Goal: Task Accomplishment & Management: Manage account settings

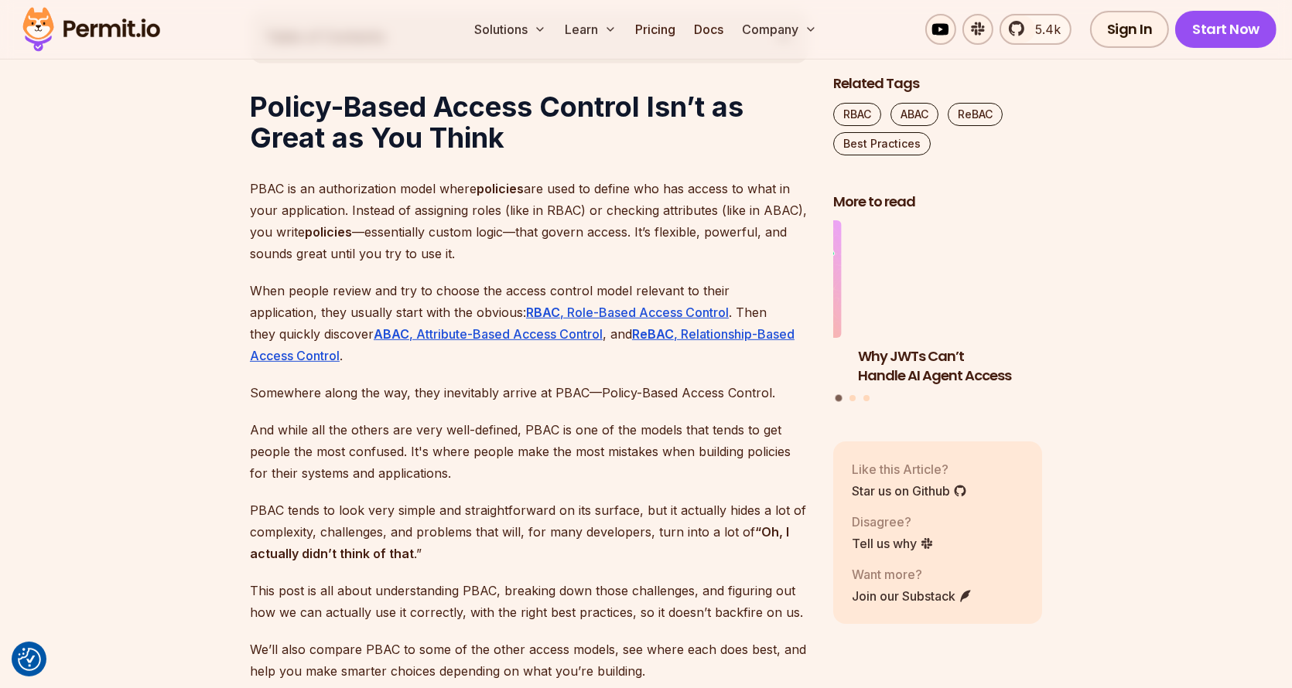
scroll to position [928, 0]
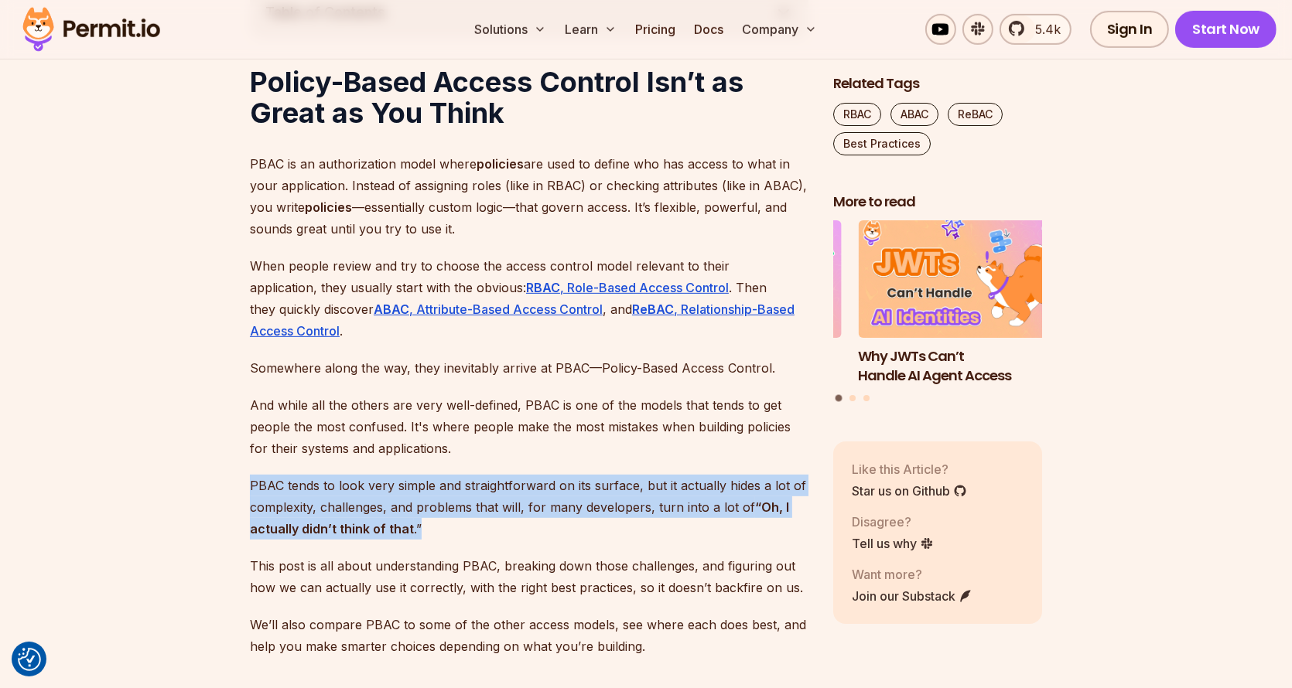
drag, startPoint x: 620, startPoint y: 443, endPoint x: 596, endPoint y: 536, distance: 95.9
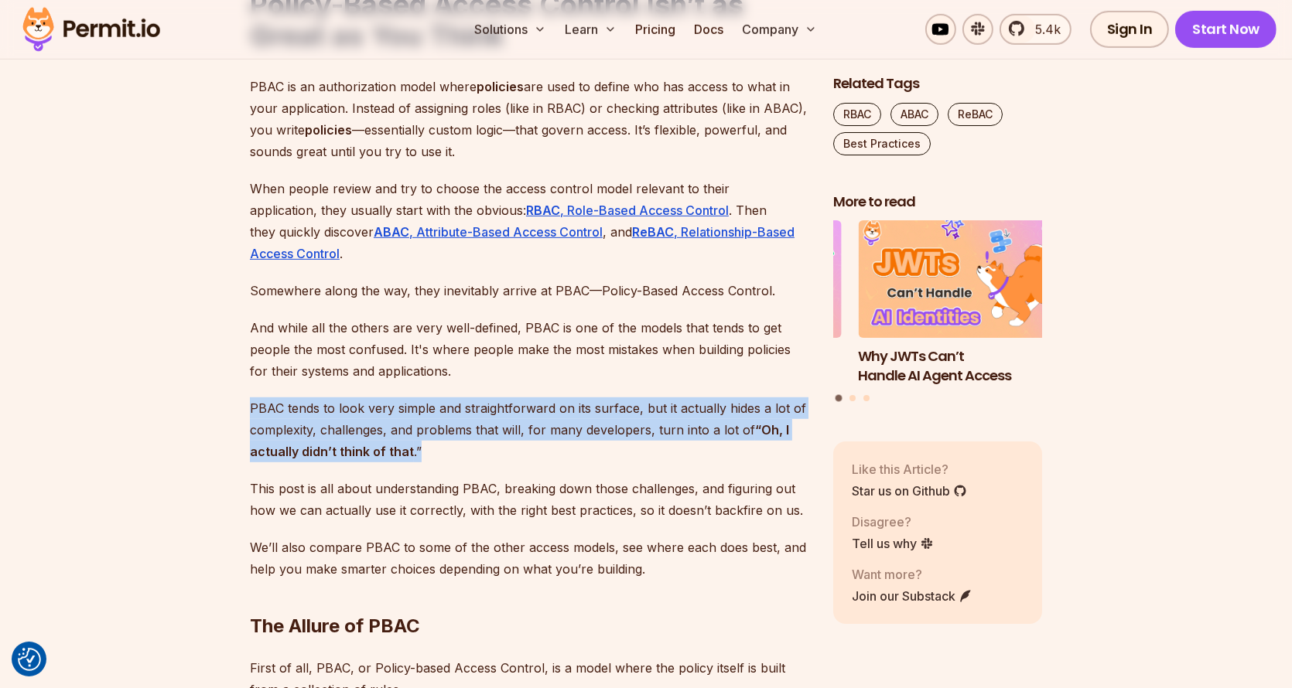
scroll to position [1083, 0]
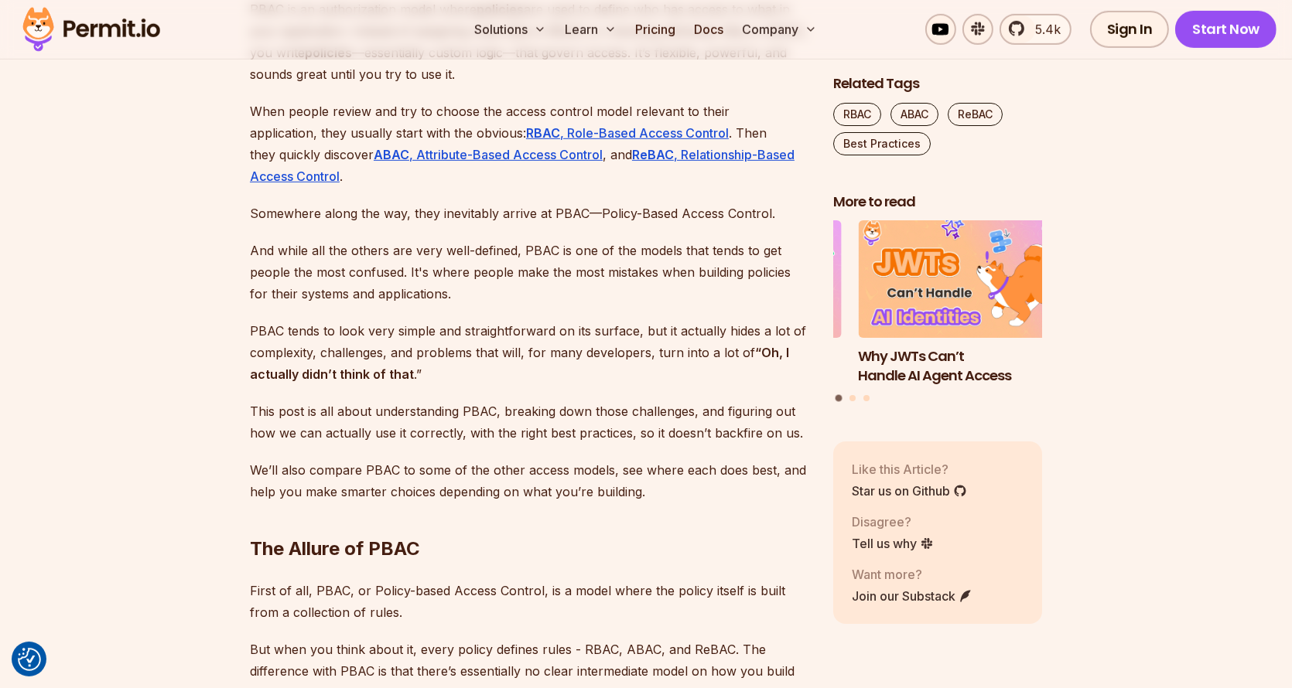
click at [589, 532] on h2 "The Allure of PBAC" at bounding box center [529, 518] width 558 height 87
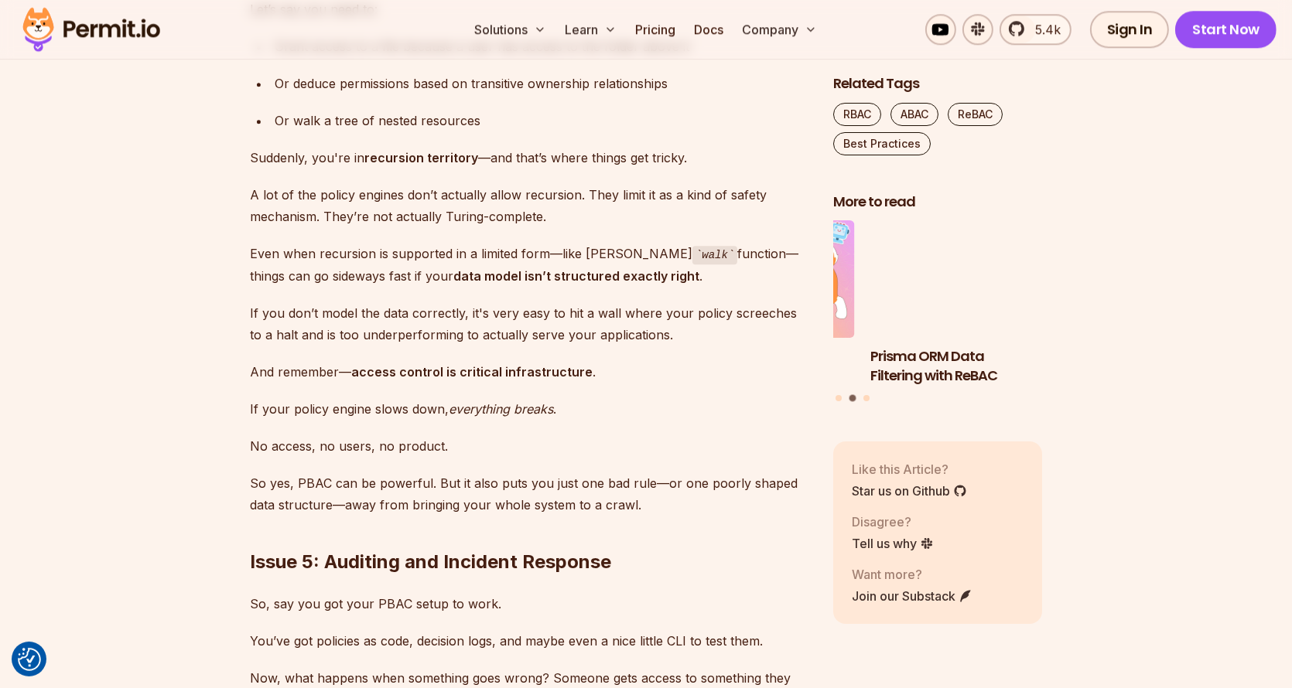
scroll to position [5259, 0]
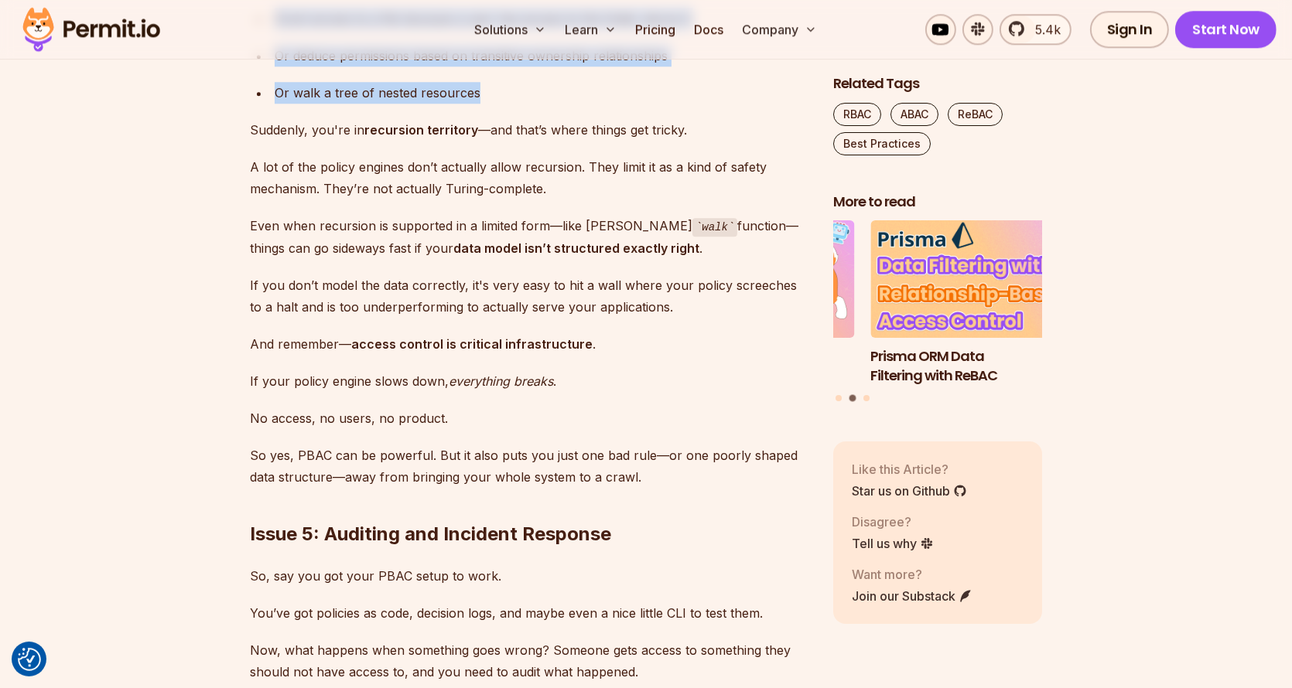
drag, startPoint x: 667, startPoint y: 413, endPoint x: 685, endPoint y: 527, distance: 115.1
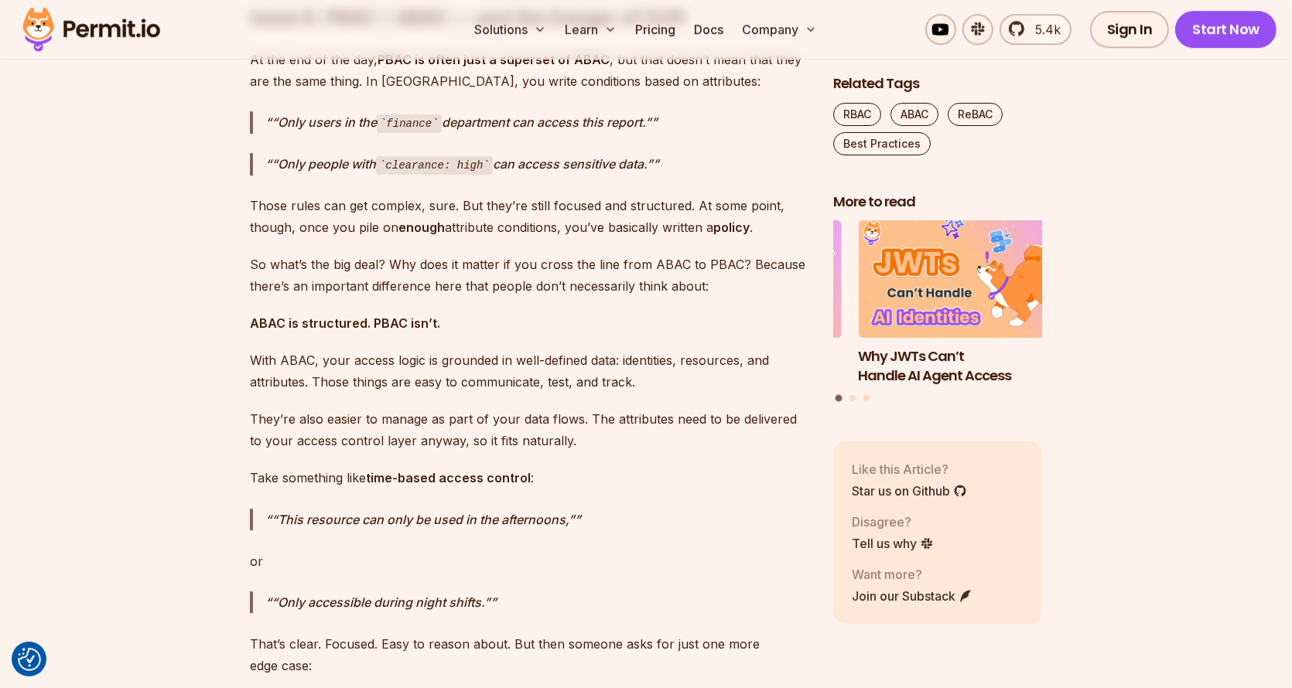
scroll to position [6420, 0]
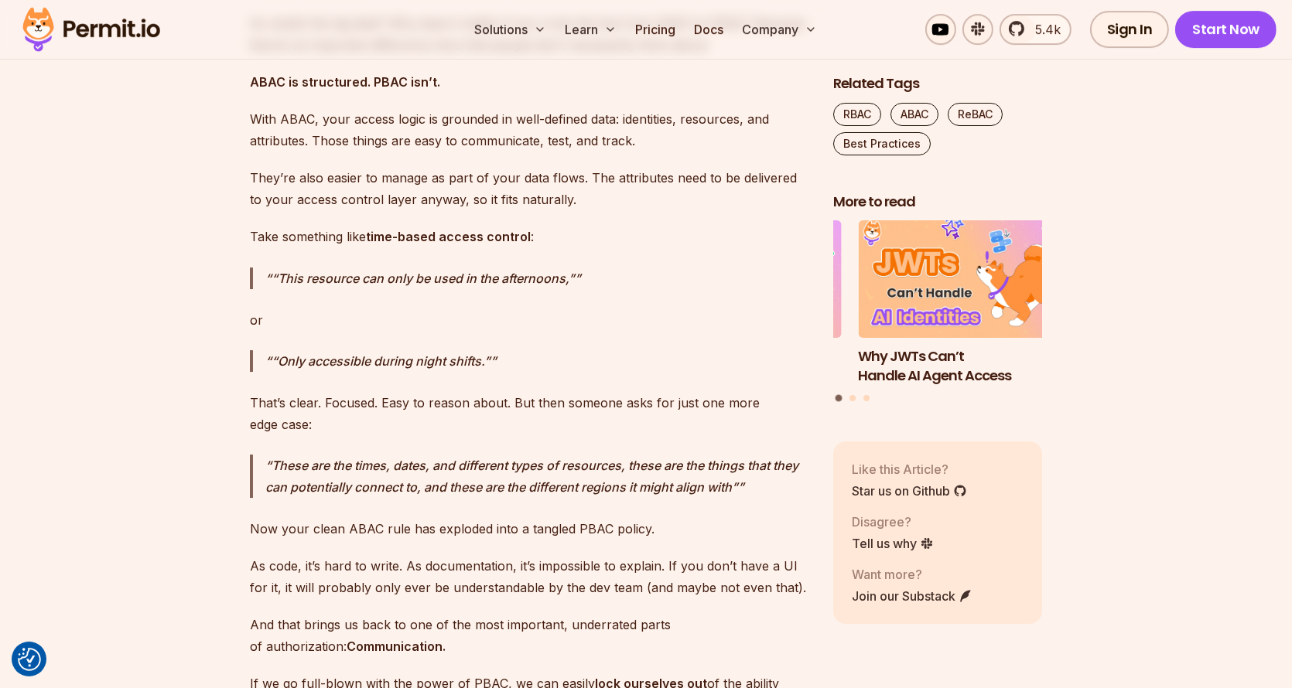
scroll to position [6652, 0]
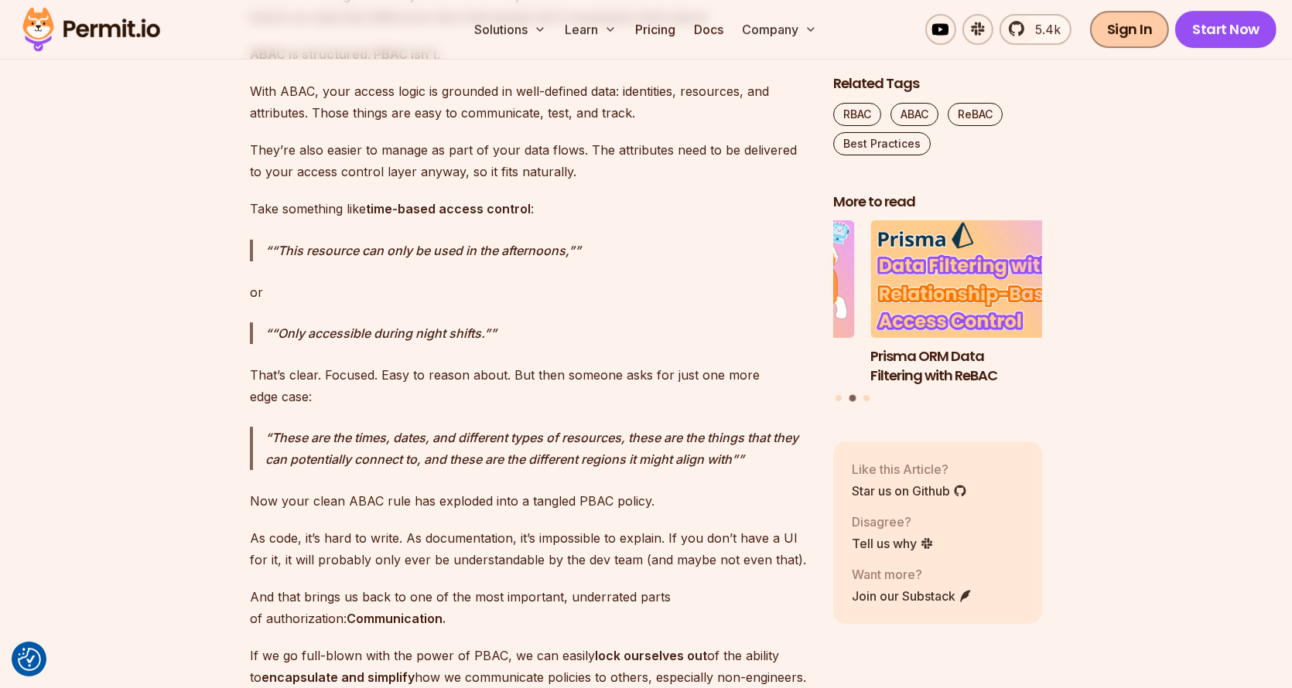
click at [1144, 37] on link "Sign In" at bounding box center [1130, 29] width 80 height 37
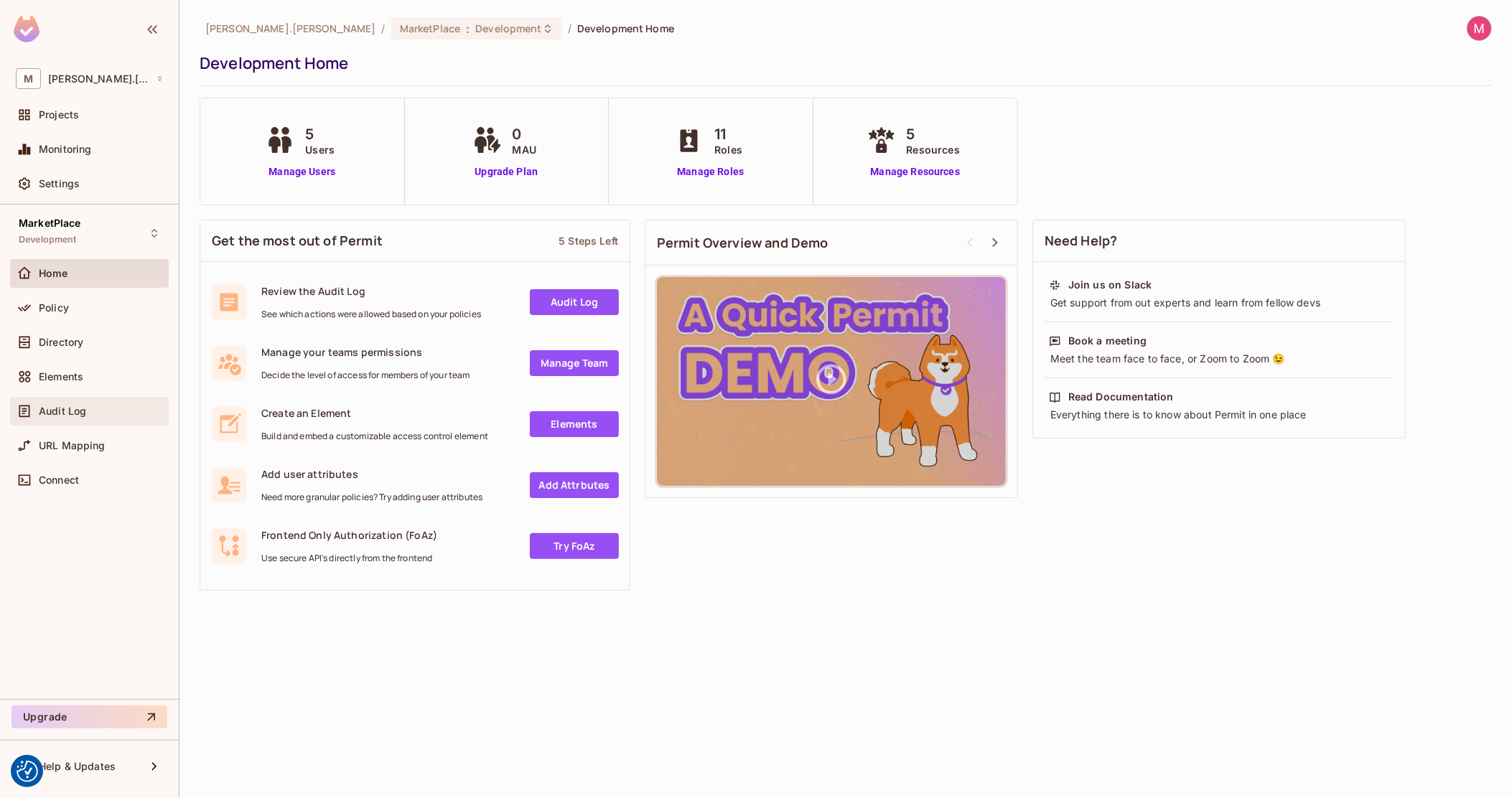
click at [77, 419] on div "Audit Log" at bounding box center [89, 411] width 159 height 29
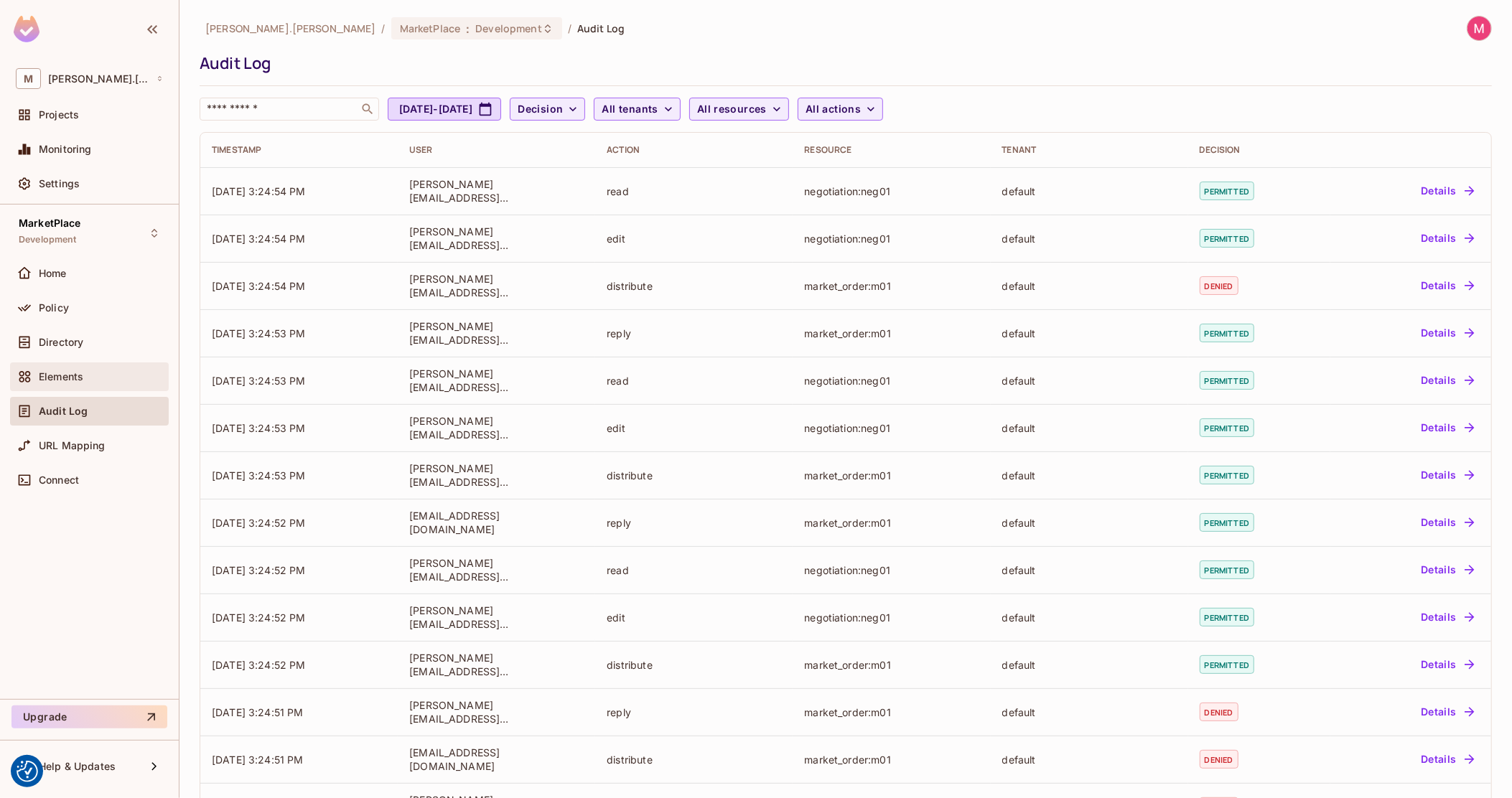
click at [84, 369] on div "Elements" at bounding box center [89, 377] width 148 height 18
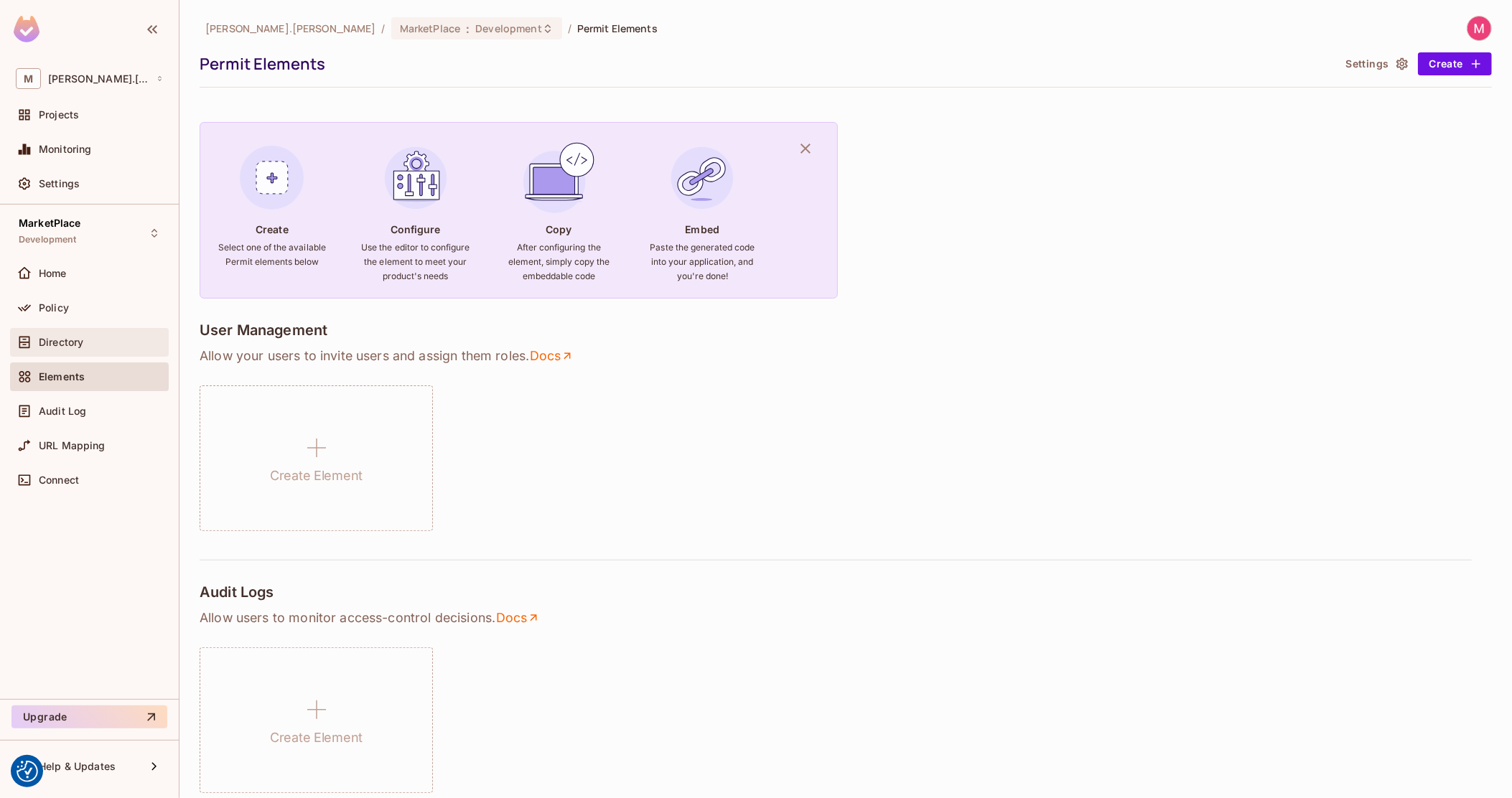
click at [79, 338] on span "Directory" at bounding box center [61, 342] width 45 height 11
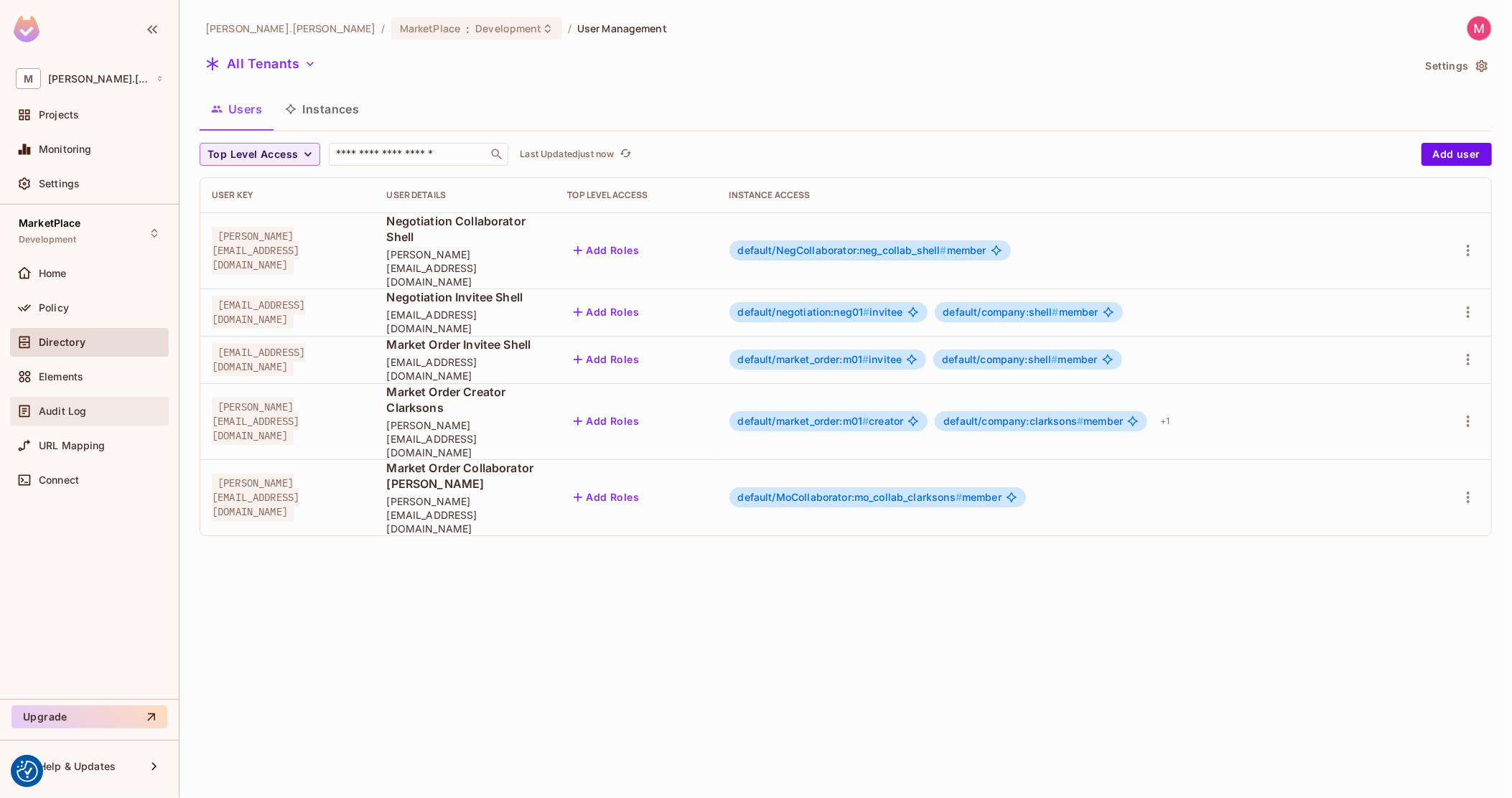
click at [78, 405] on span "Audit Log" at bounding box center [62, 411] width 47 height 11
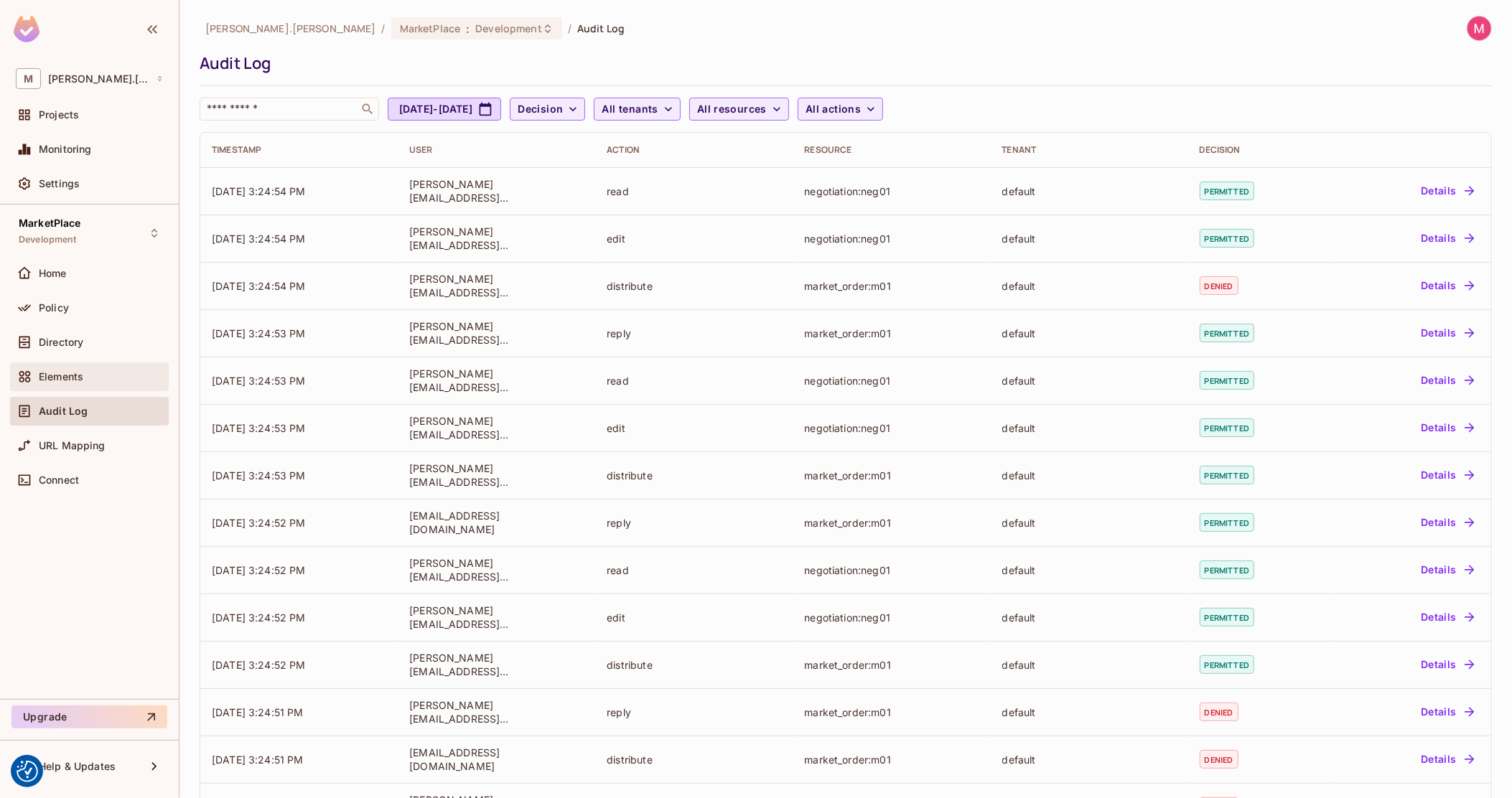
click at [84, 374] on span "Elements" at bounding box center [61, 377] width 45 height 11
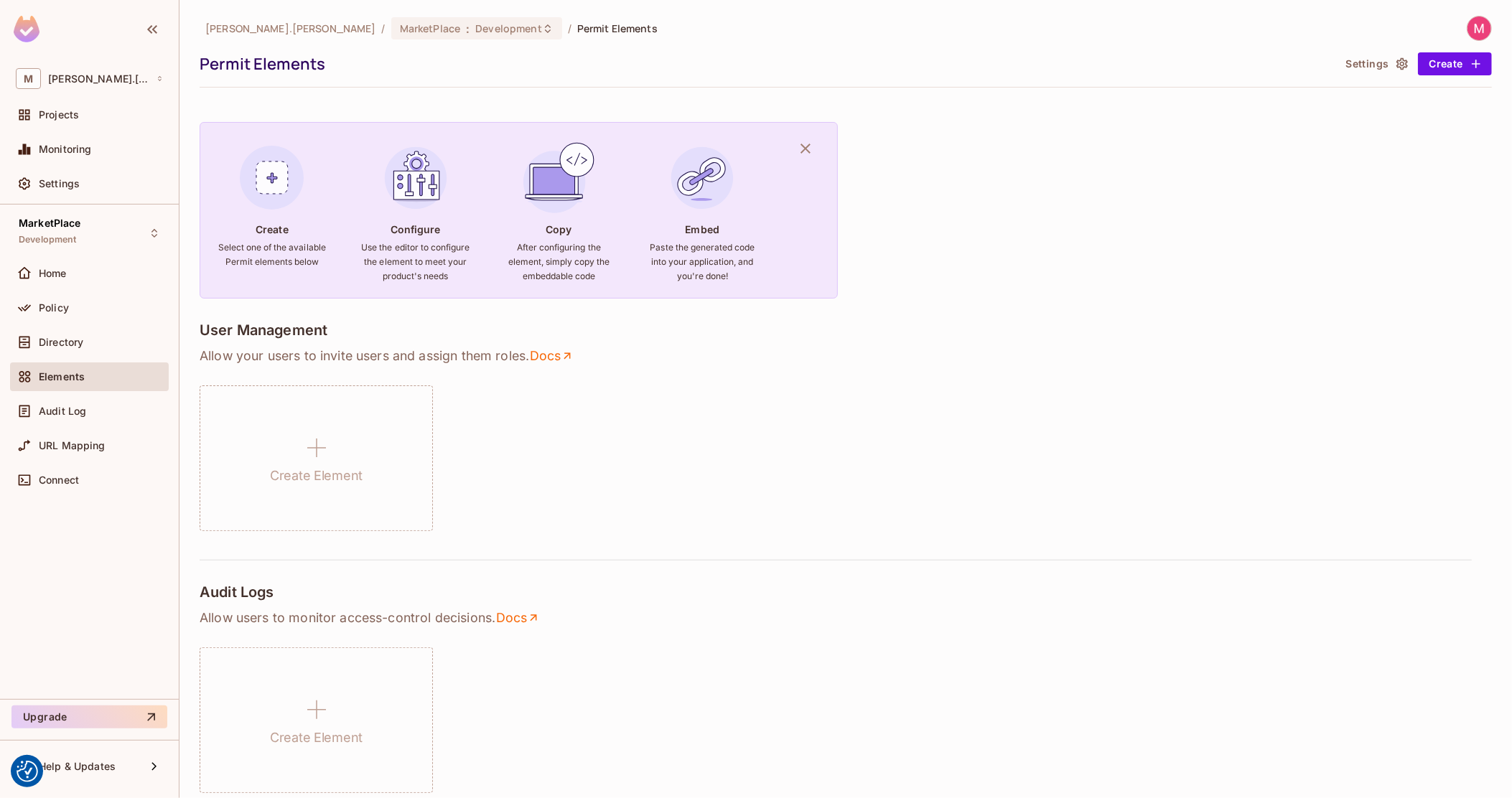
click at [1395, 62] on icon "button" at bounding box center [1402, 63] width 14 height 14
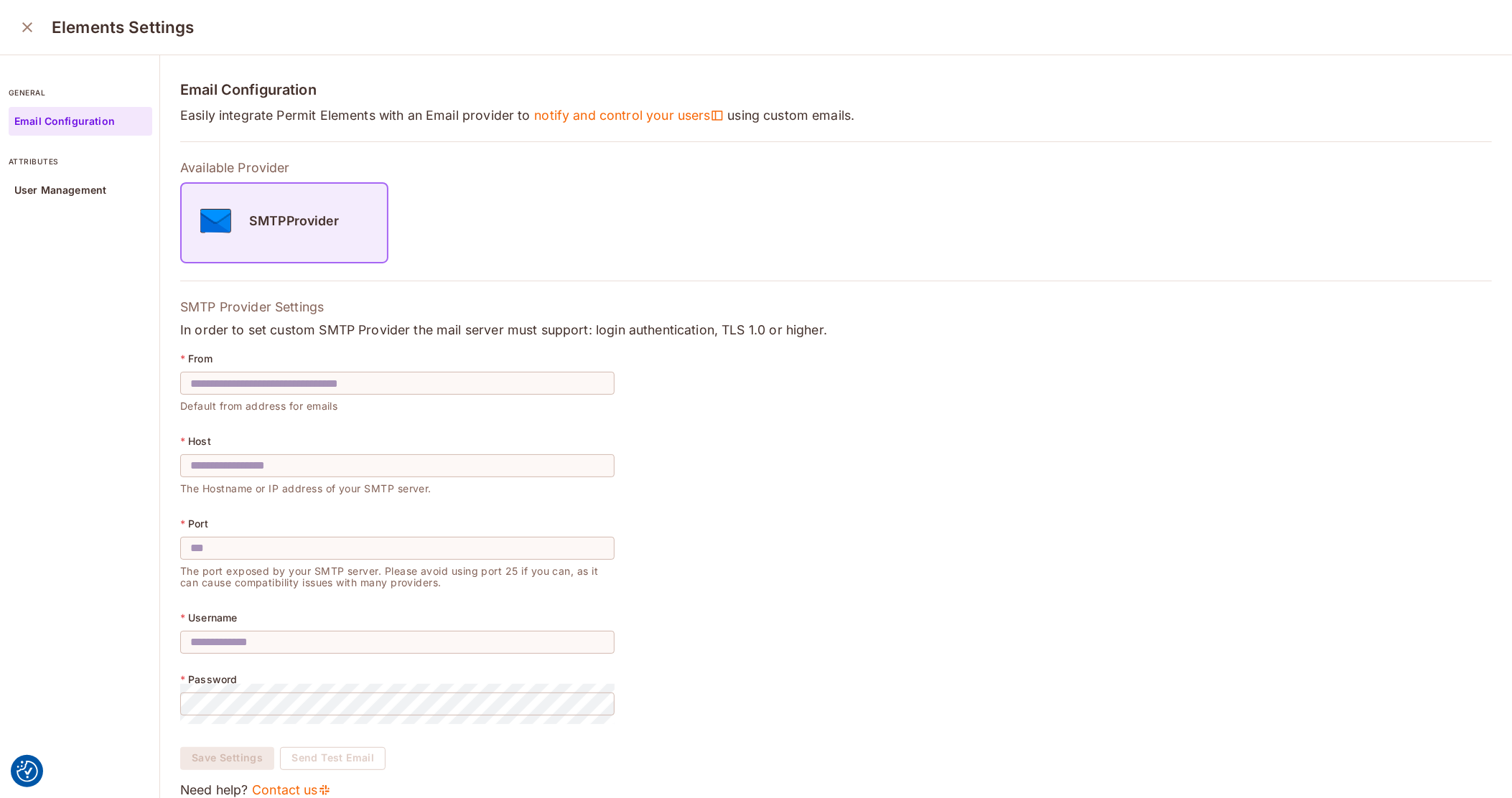
click at [30, 20] on icon "close" at bounding box center [27, 27] width 18 height 18
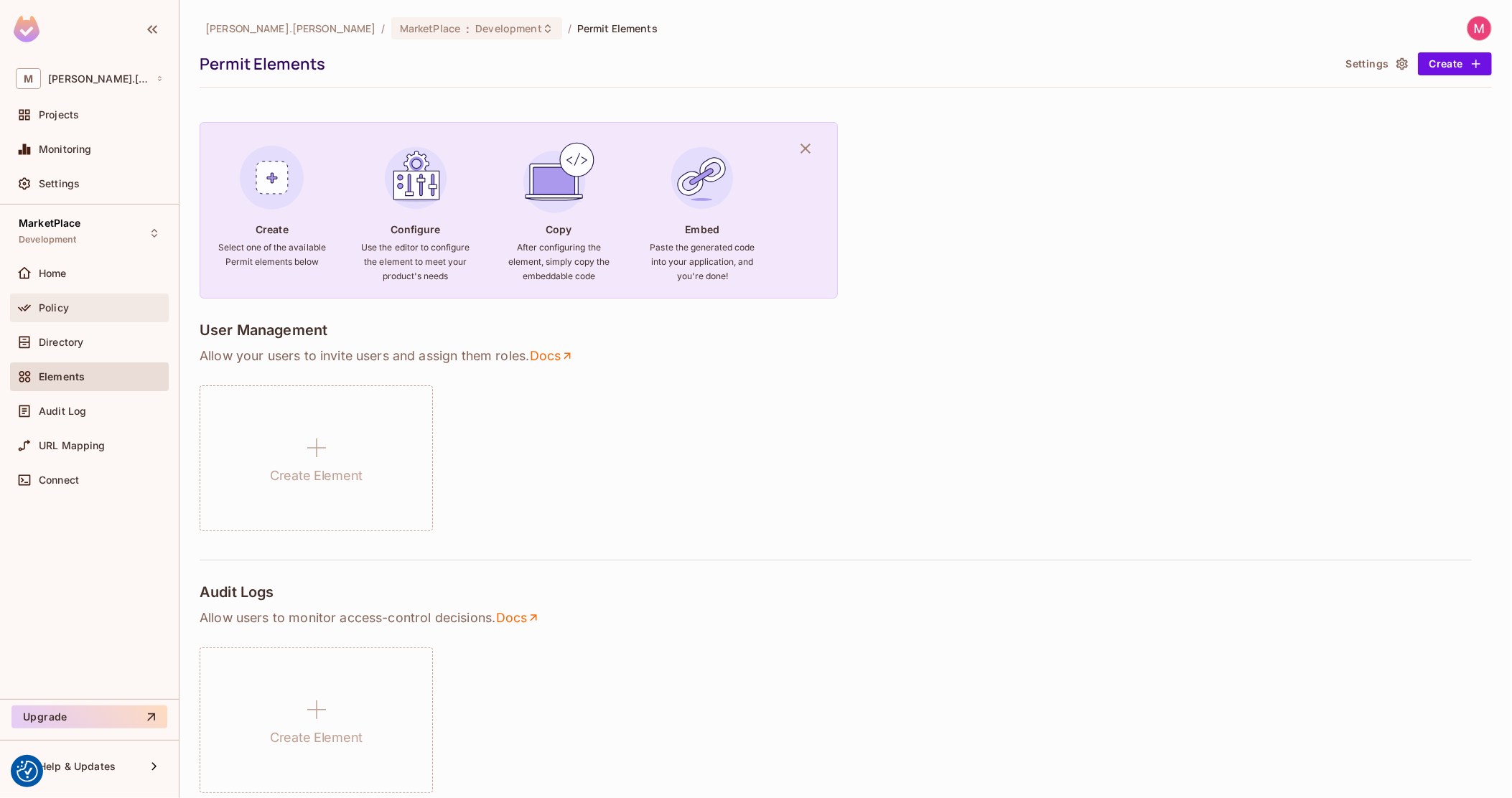
click at [68, 309] on div "Policy" at bounding box center [101, 308] width 124 height 11
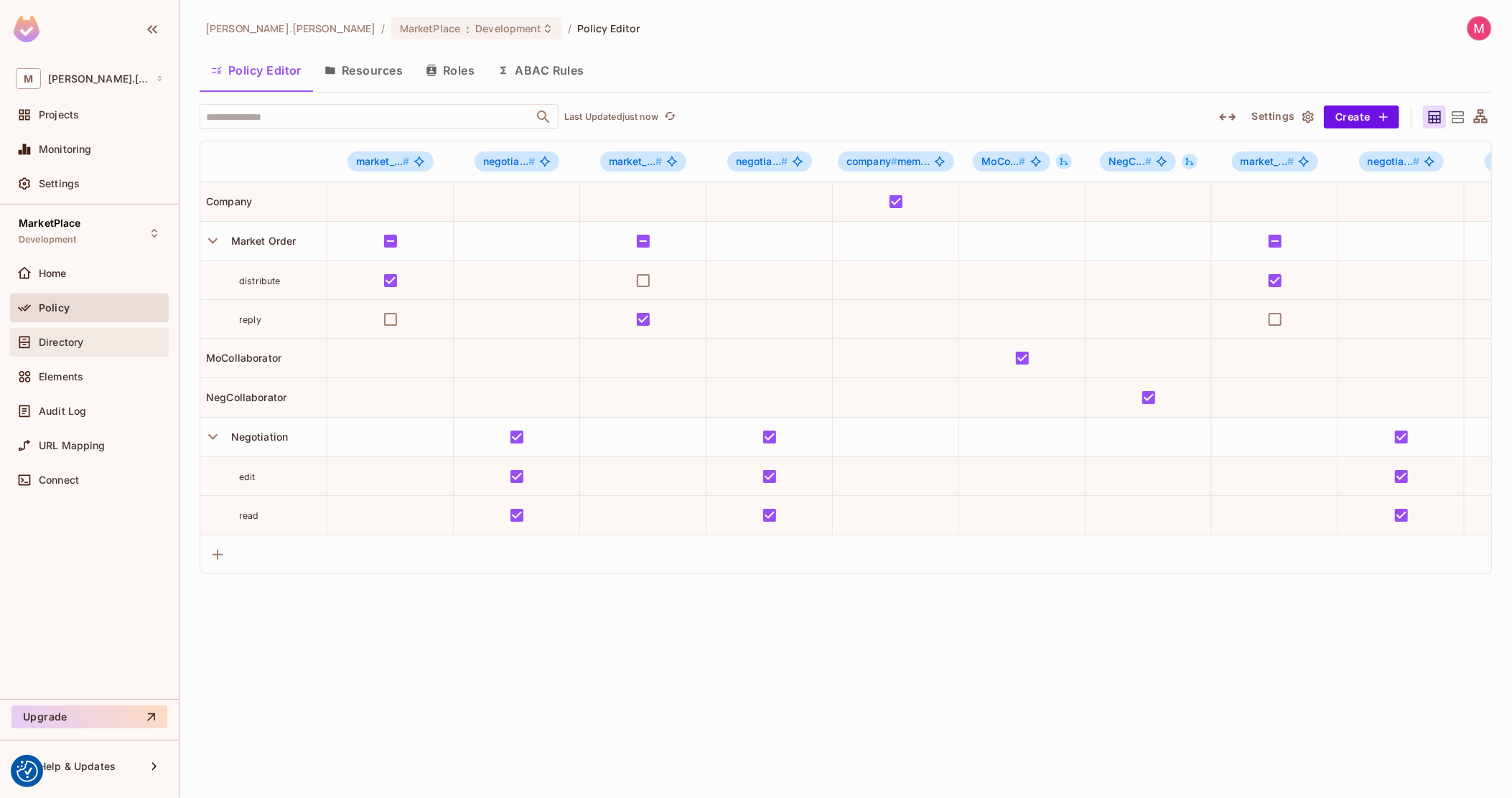
click at [94, 343] on div "Directory" at bounding box center [101, 342] width 124 height 11
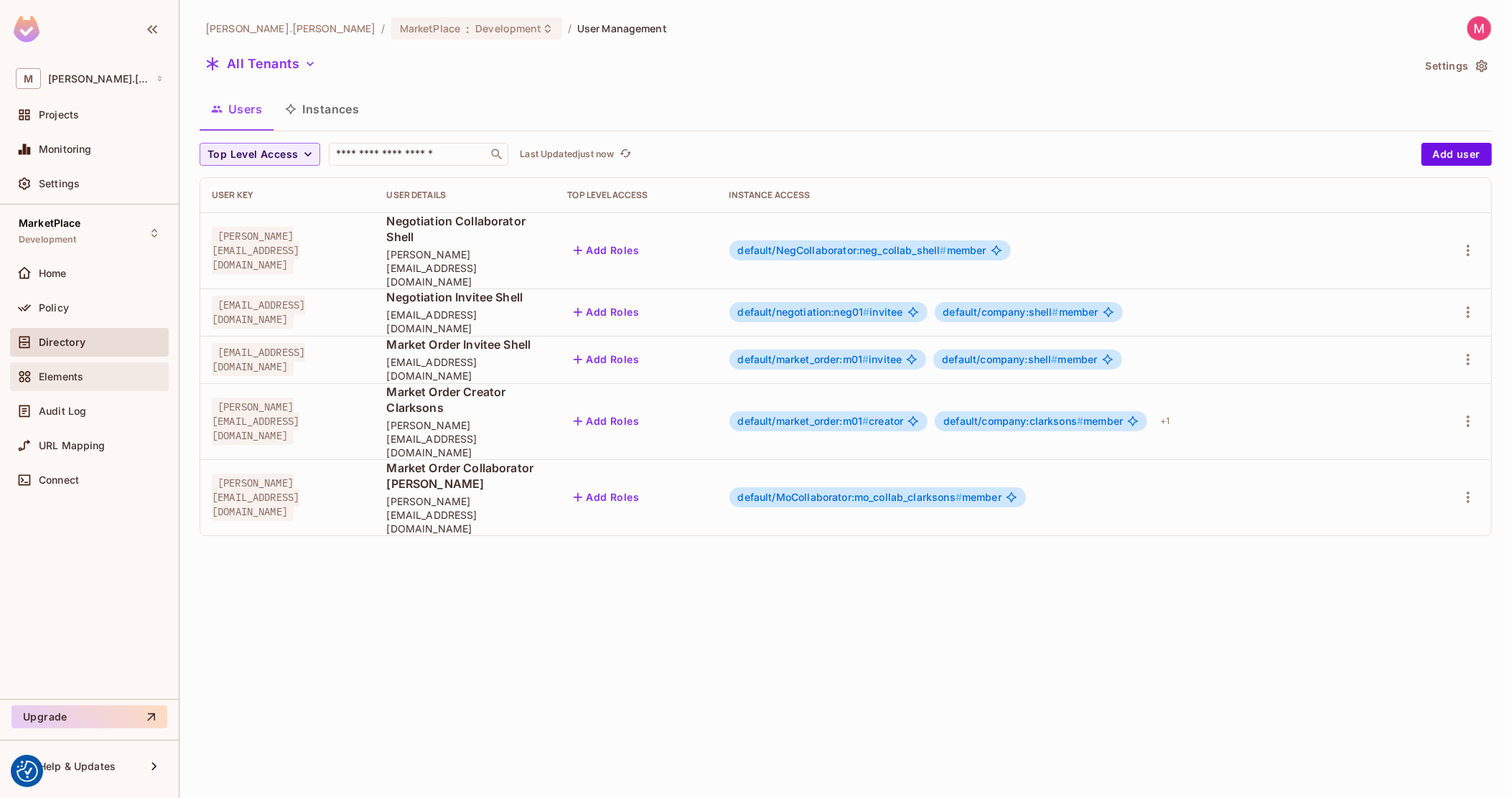
click at [84, 372] on div "Elements" at bounding box center [101, 377] width 124 height 11
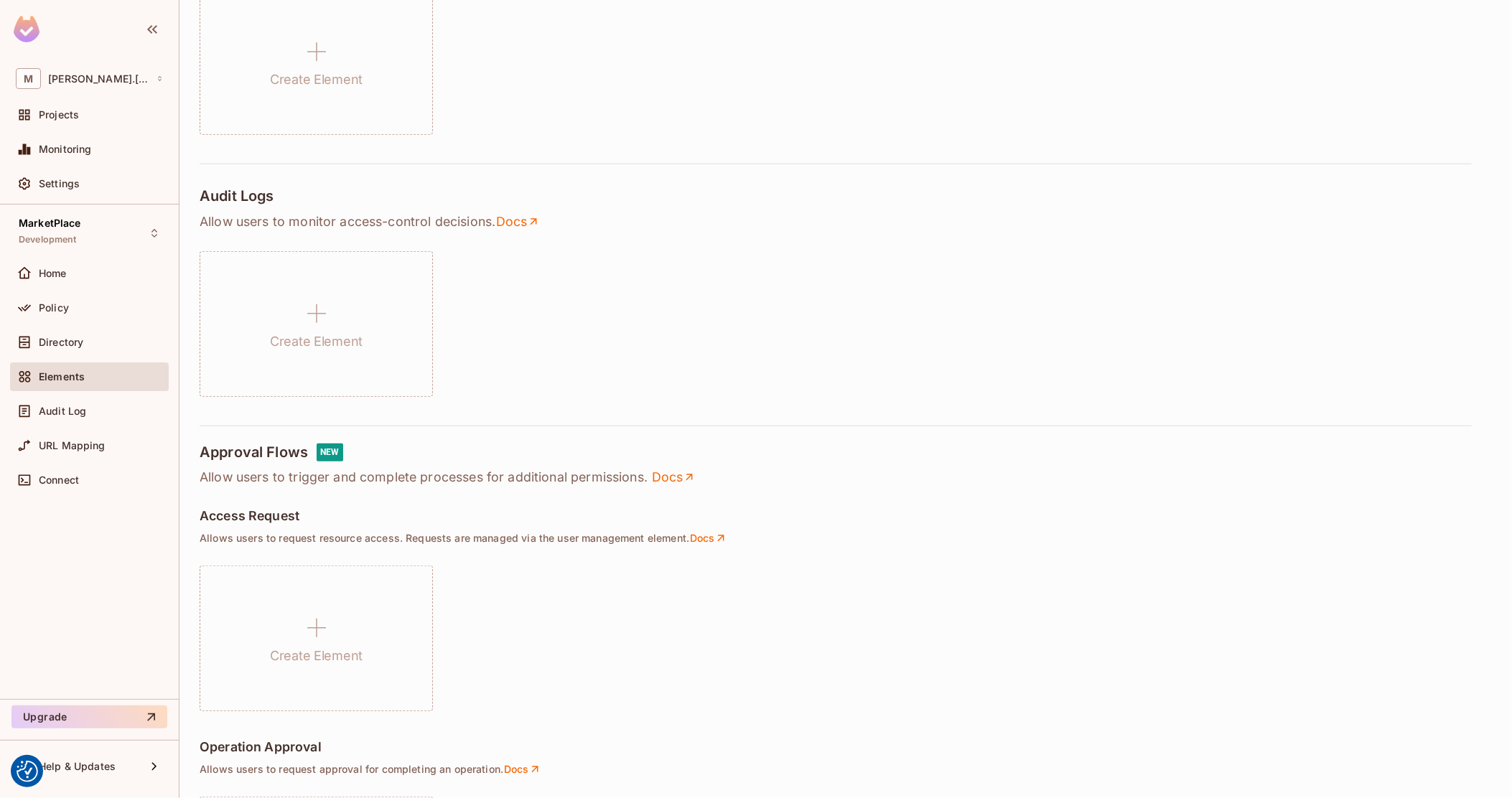
scroll to position [352, 0]
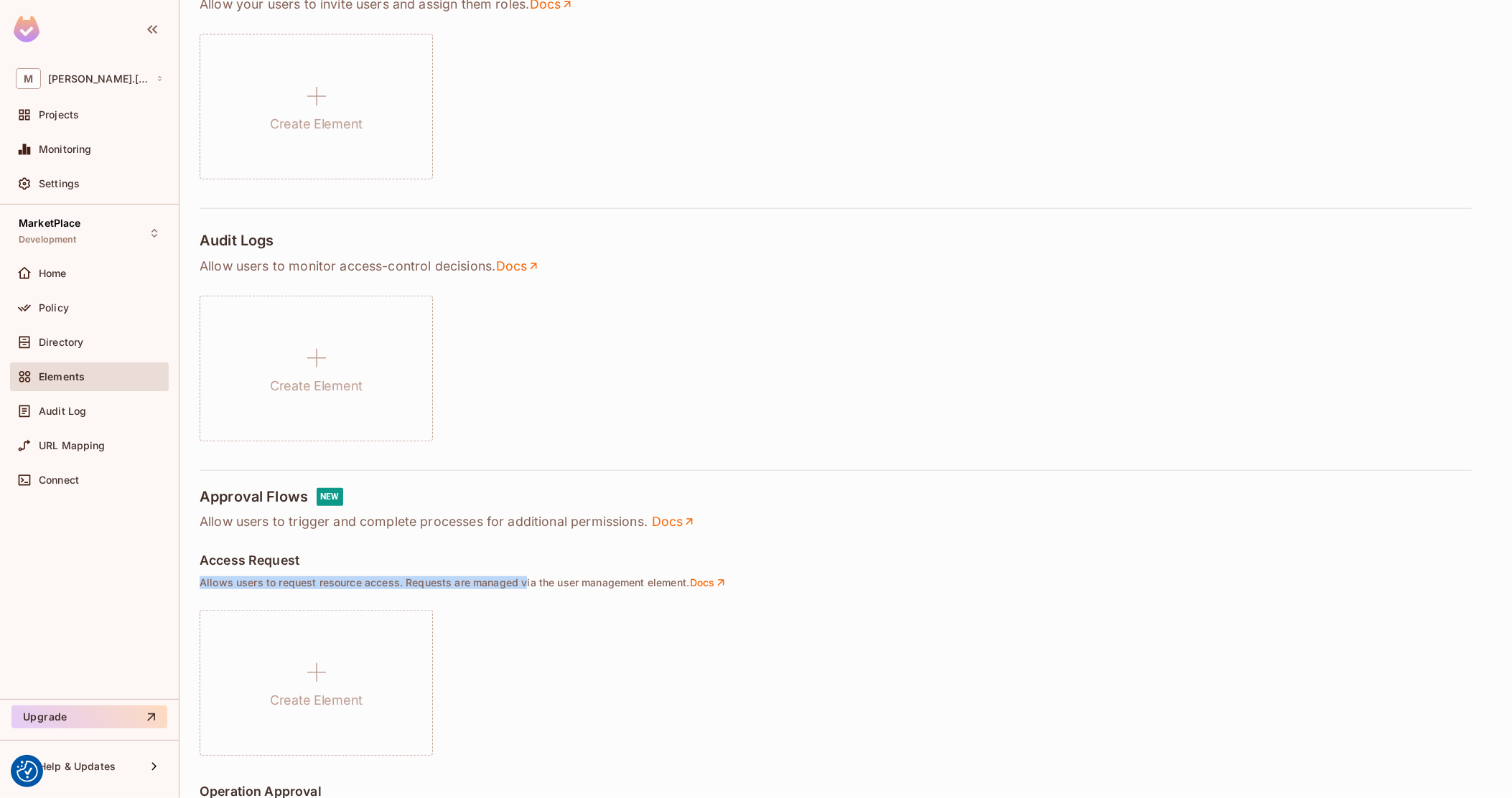
drag, startPoint x: 521, startPoint y: 573, endPoint x: 523, endPoint y: 587, distance: 14.1
click at [523, 587] on div "Create Select one of the available Permit elements below Configure Use the edit…" at bounding box center [846, 497] width 1292 height 1500
click at [523, 587] on p "Allows users to request resource access. Requests are managed via the user mana…" at bounding box center [846, 583] width 1292 height 13
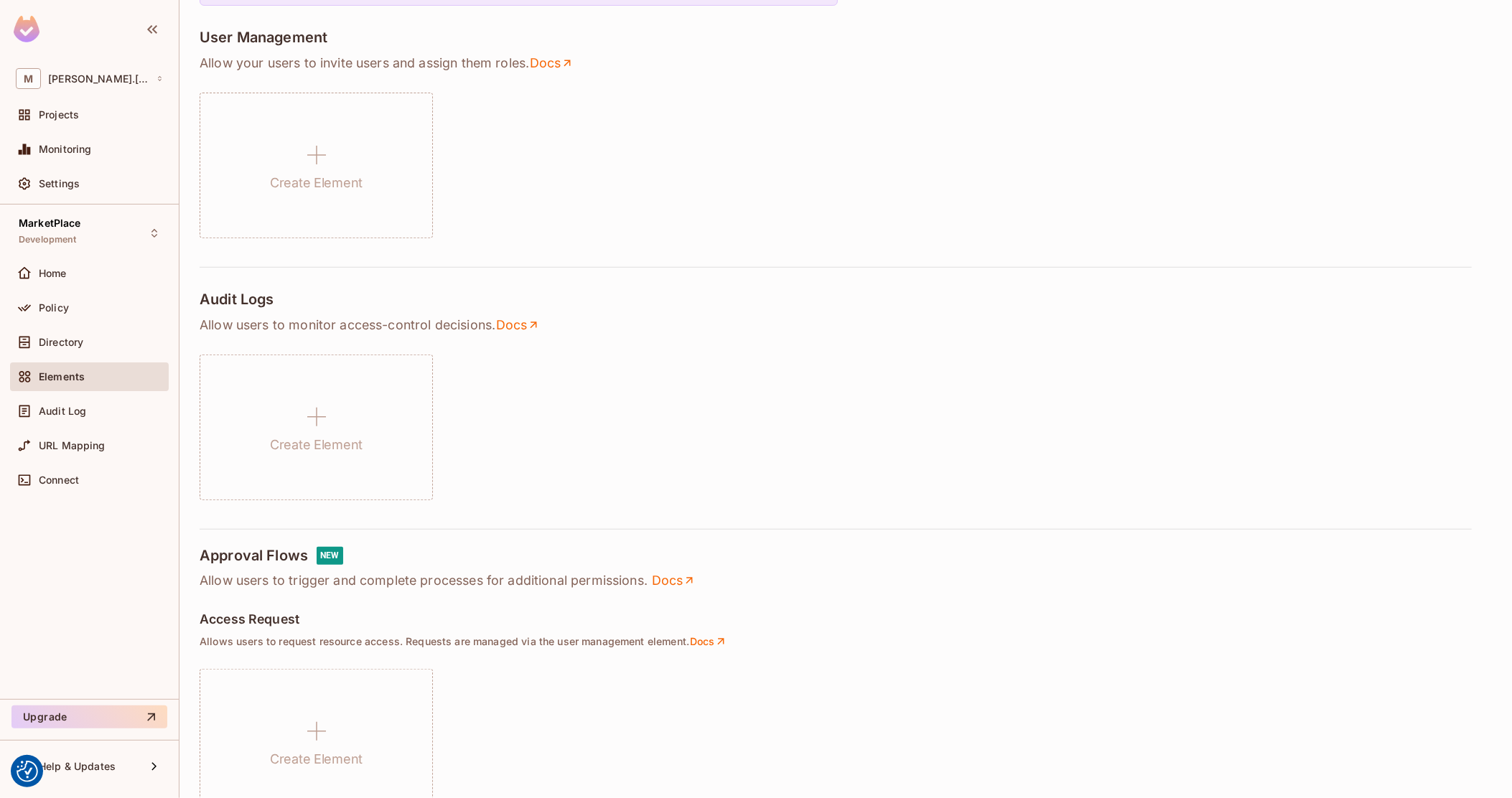
scroll to position [262, 0]
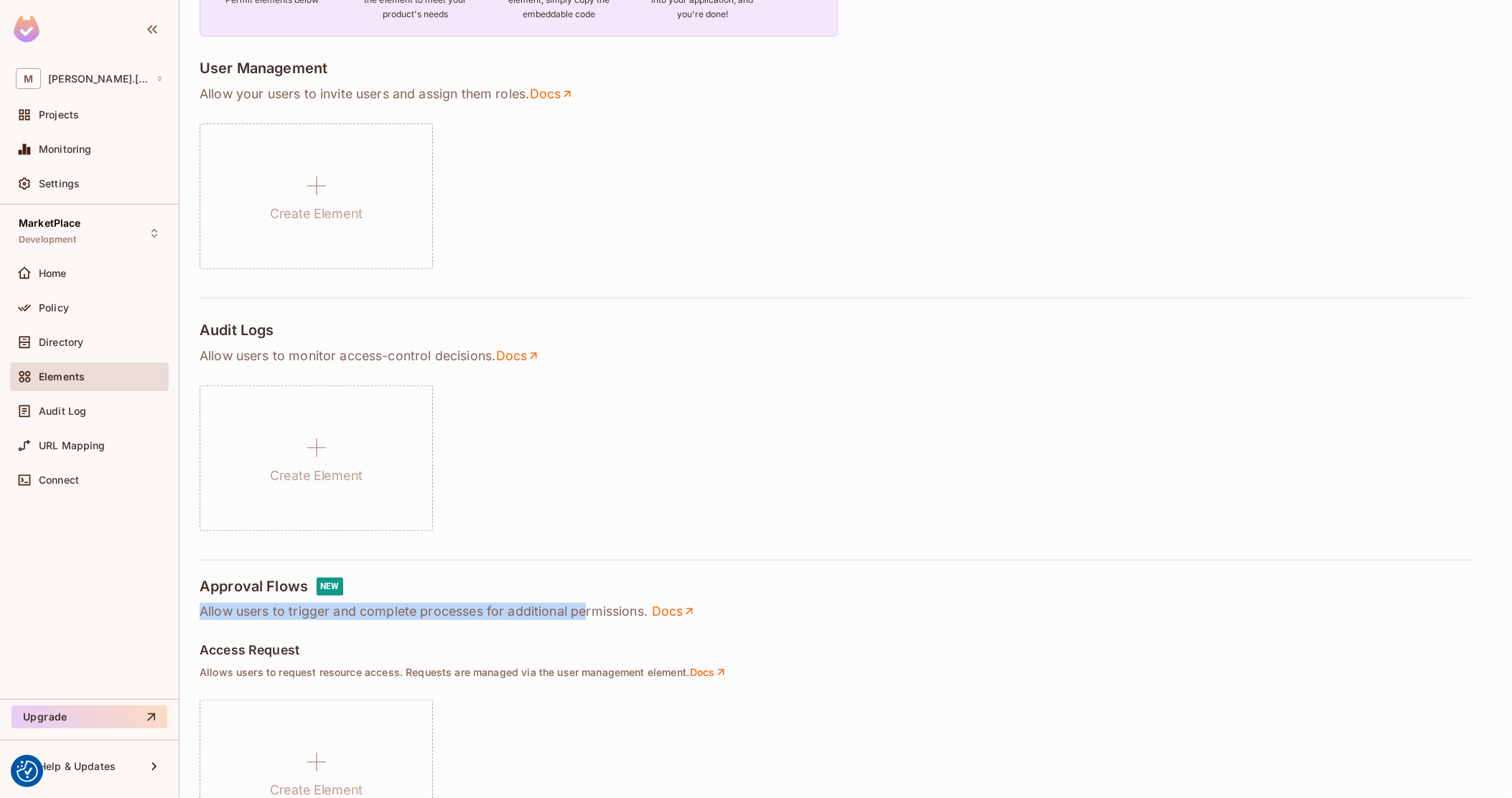
drag, startPoint x: 615, startPoint y: 575, endPoint x: 586, endPoint y: 607, distance: 43.2
click at [586, 607] on div "Create Select one of the available Permit elements below Configure Use the edit…" at bounding box center [846, 586] width 1292 height 1500
click at [585, 608] on p "Allow users to trigger and complete processes for additional permissions. Docs" at bounding box center [846, 611] width 1292 height 18
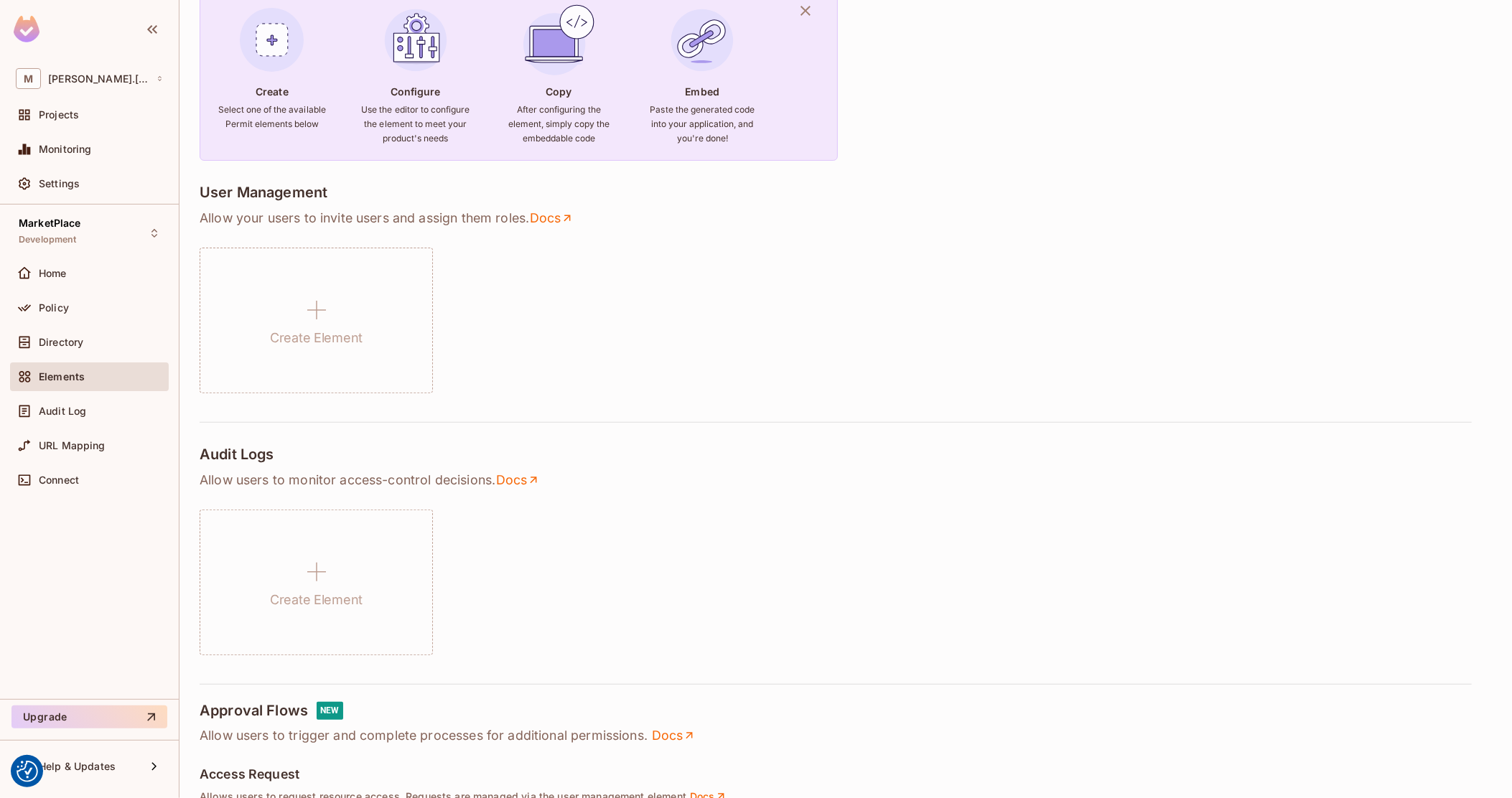
scroll to position [83, 0]
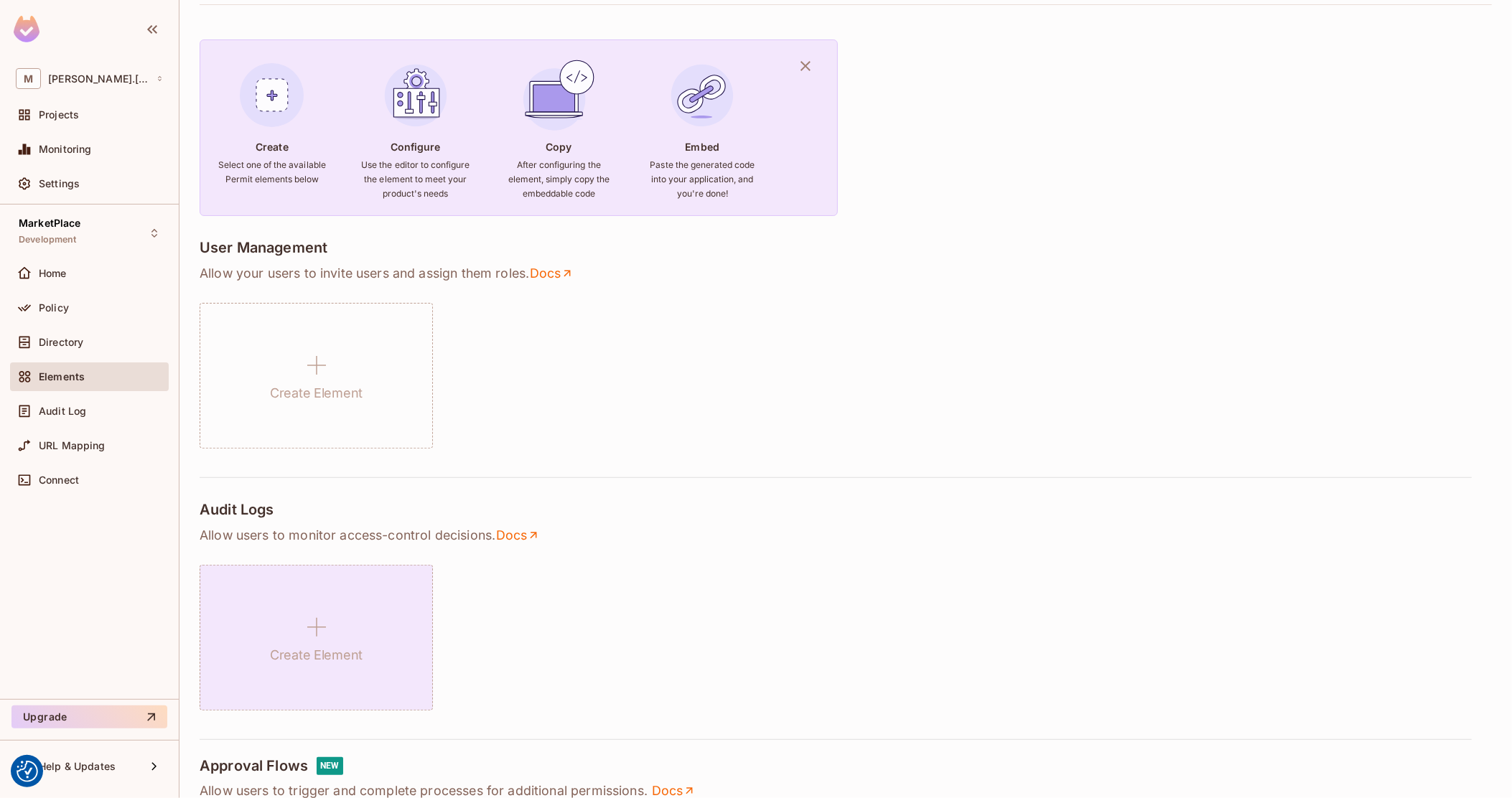
click at [304, 638] on icon at bounding box center [317, 626] width 34 height 34
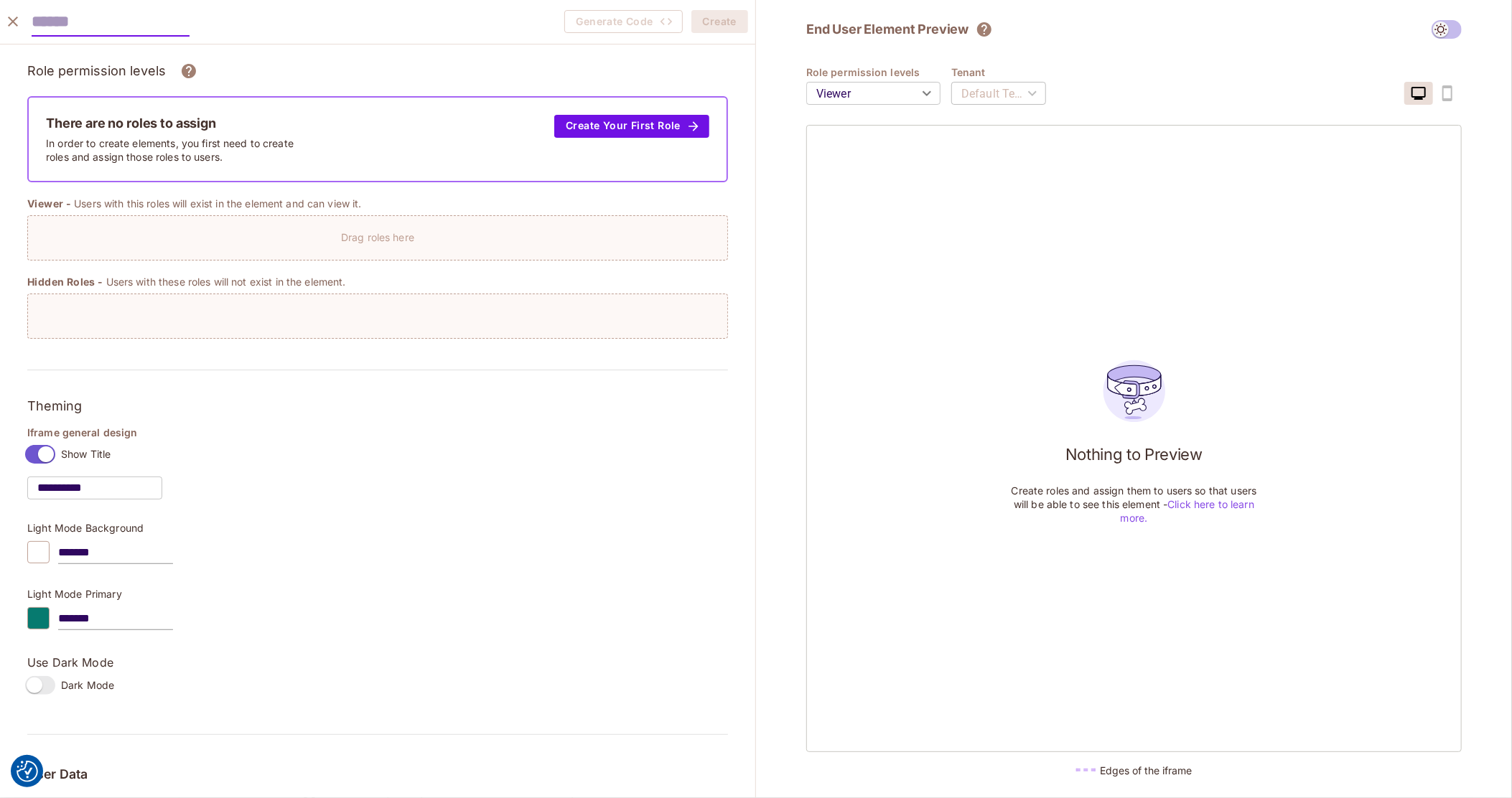
click at [519, 418] on div "**********" at bounding box center [377, 622] width 701 height 537
click at [1450, 35] on span at bounding box center [1446, 30] width 30 height 19
click at [1450, 30] on span at bounding box center [1446, 30] width 30 height 19
click at [1439, 30] on span at bounding box center [1446, 30] width 30 height 19
click at [26, 23] on button "close" at bounding box center [12, 21] width 29 height 29
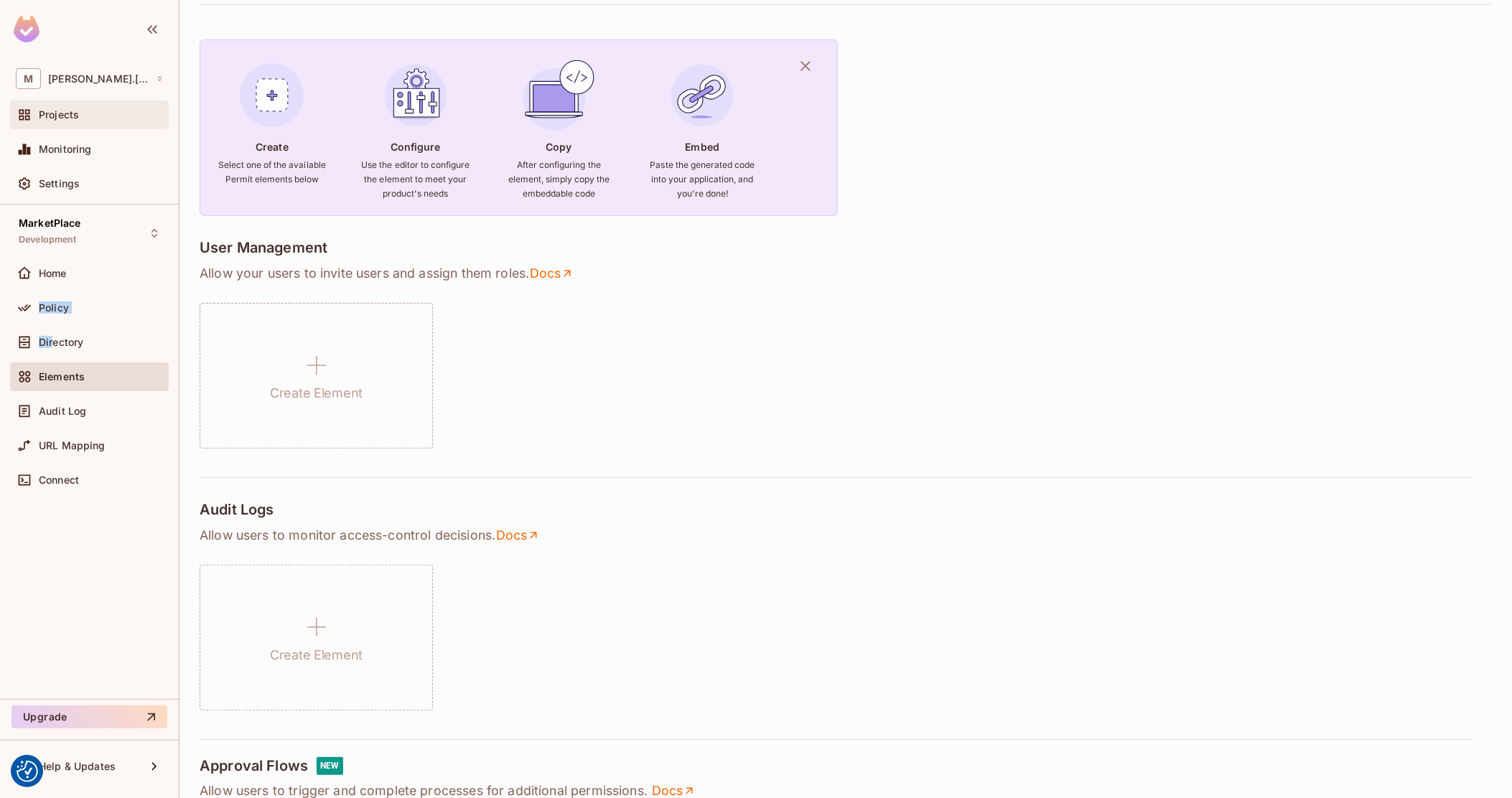
drag, startPoint x: 53, startPoint y: 344, endPoint x: 146, endPoint y: 126, distance: 237.0
click at [162, 231] on div "MarketPlace Development Home Policy Directory Elements Audit Log URL Mapping Co…" at bounding box center [89, 451] width 179 height 495
click at [85, 151] on span "Monitoring" at bounding box center [65, 149] width 53 height 11
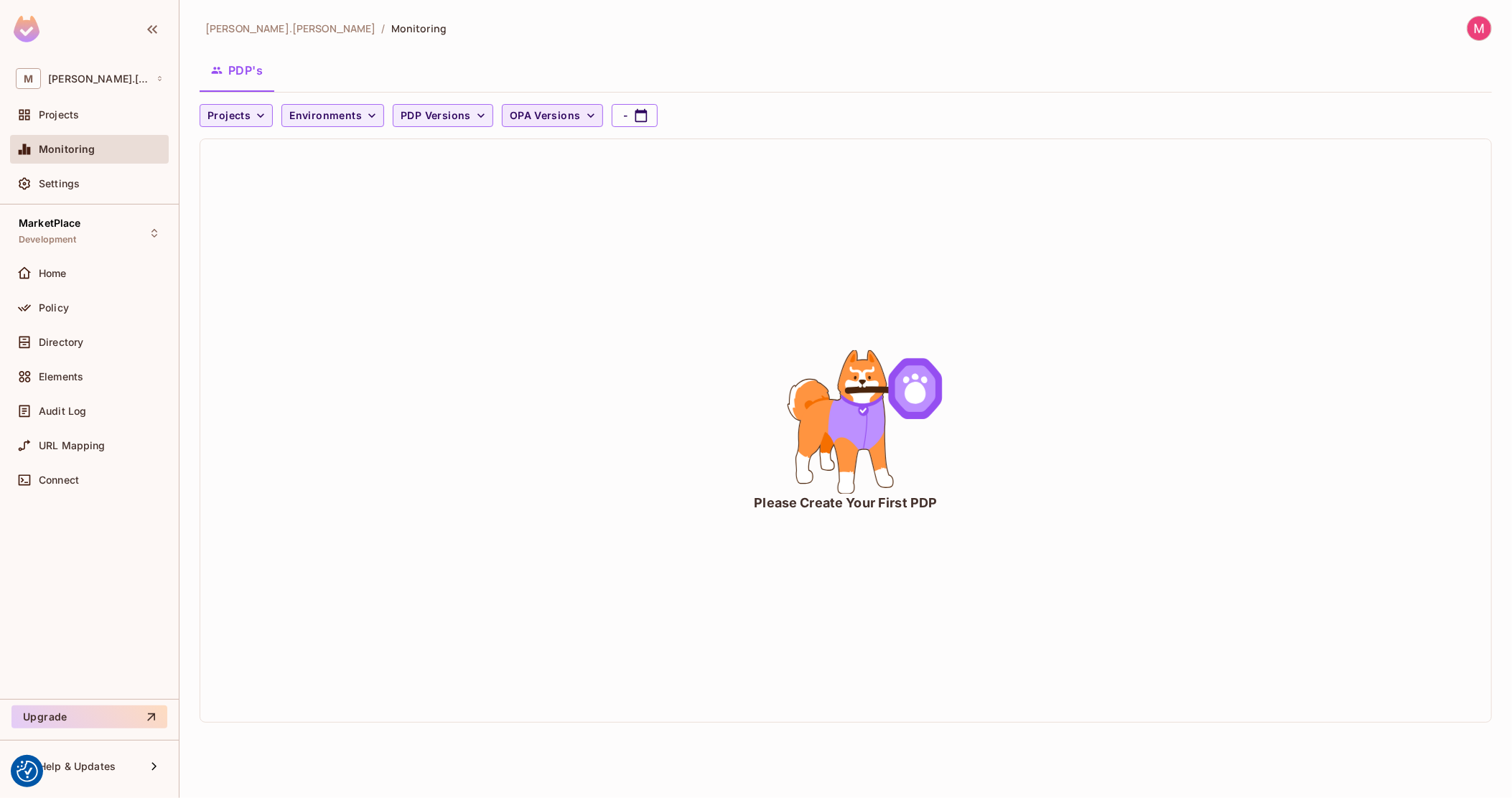
click at [584, 121] on icon "button" at bounding box center [590, 115] width 14 height 14
click at [693, 56] on div at bounding box center [756, 399] width 1512 height 798
click at [772, 506] on div "Please Create Your First PDP" at bounding box center [845, 502] width 183 height 18
click at [110, 768] on span "Help & Updates" at bounding box center [77, 766] width 77 height 11
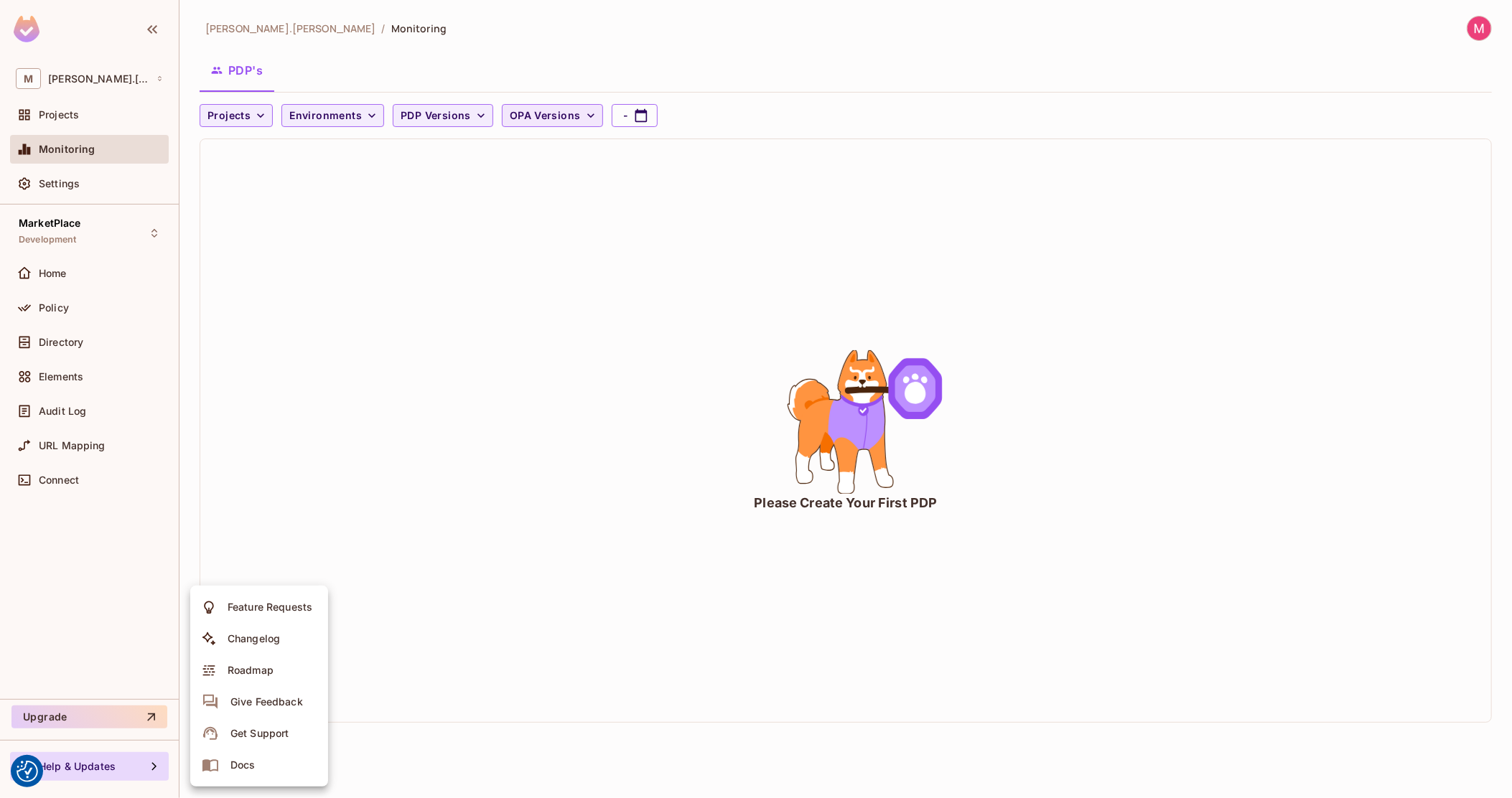
click at [110, 768] on div at bounding box center [756, 399] width 1512 height 798
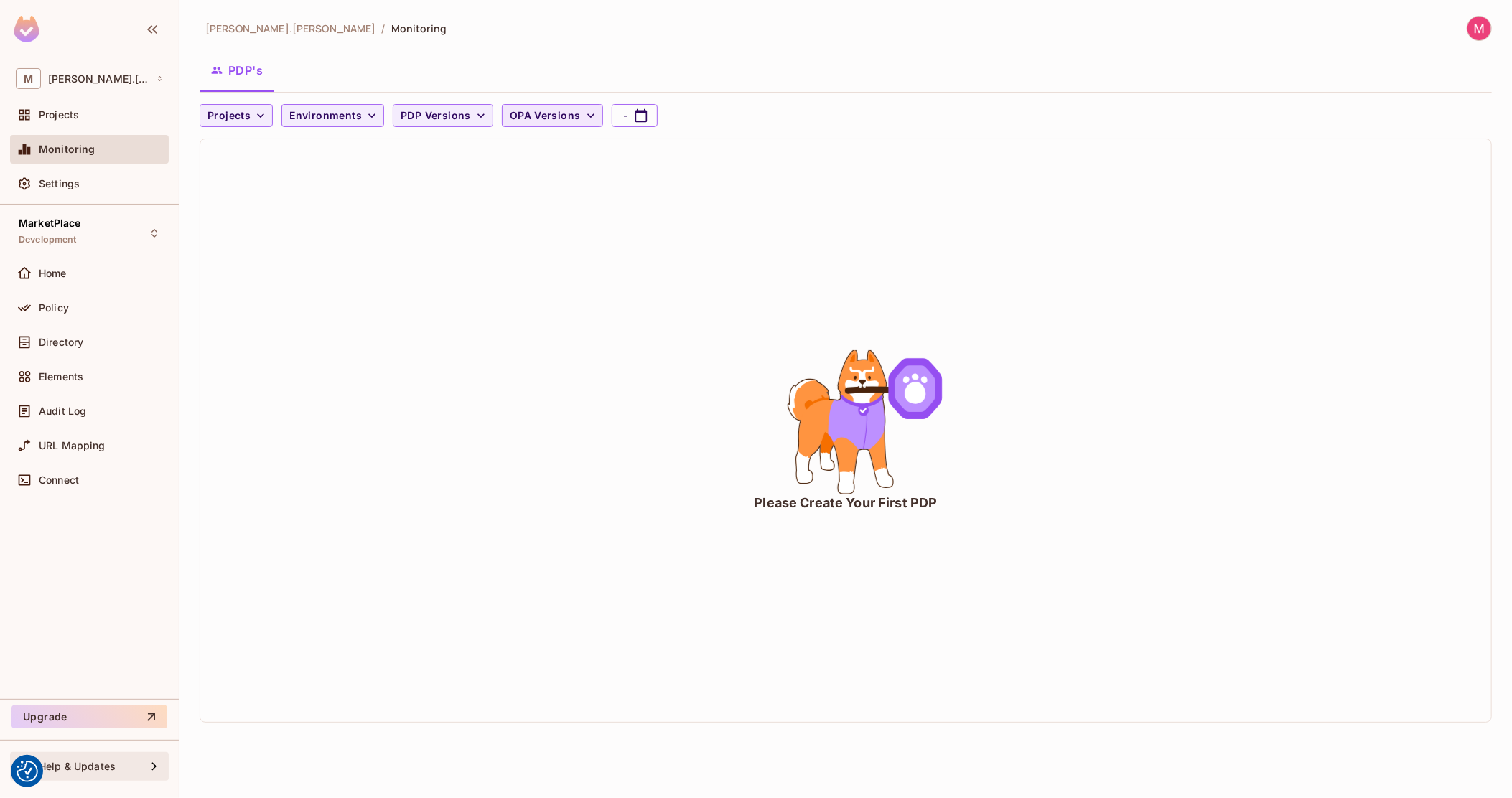
click at [110, 768] on span "Help & Updates" at bounding box center [77, 766] width 77 height 11
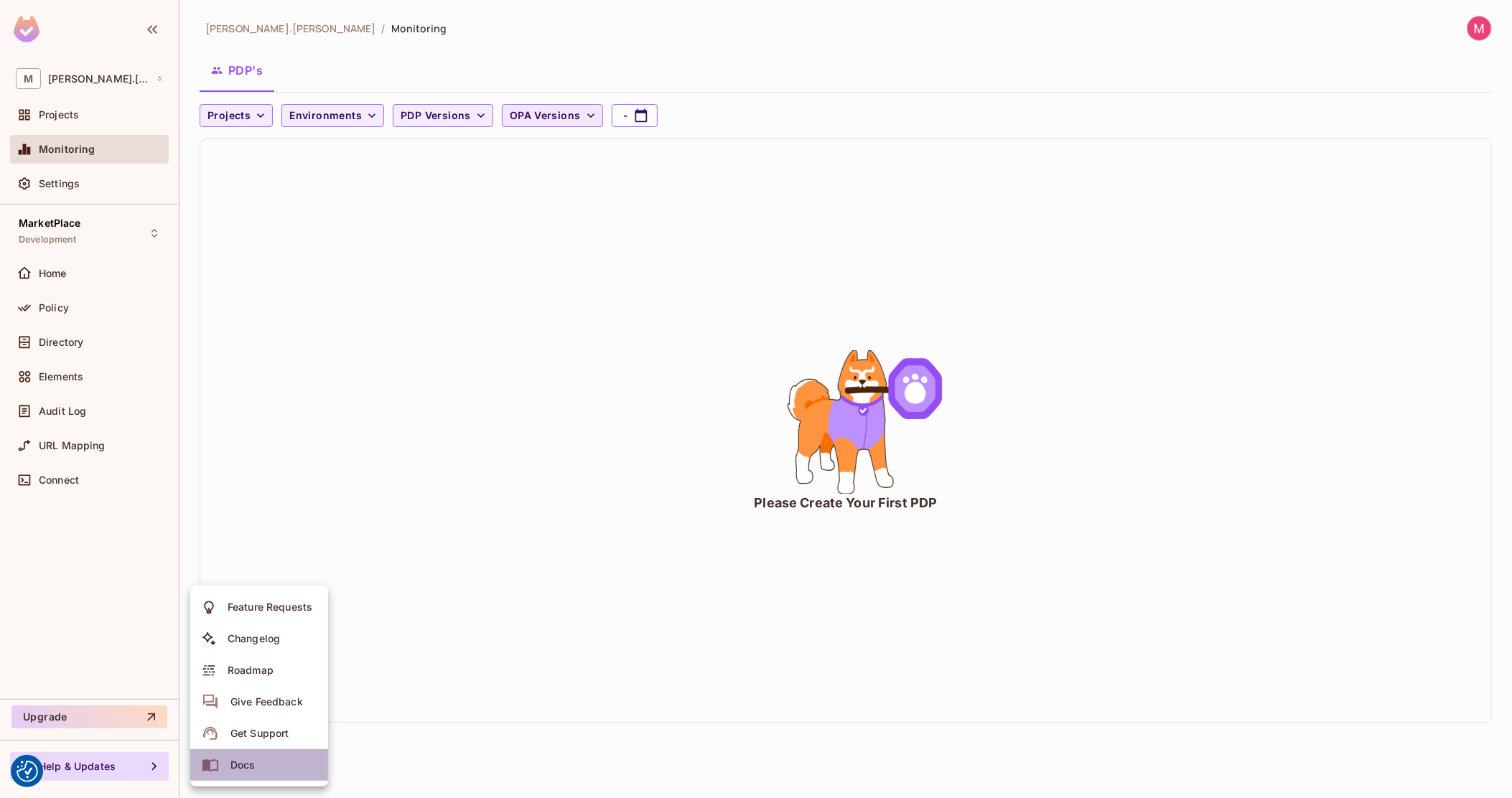
click at [262, 763] on li "Docs" at bounding box center [259, 765] width 138 height 32
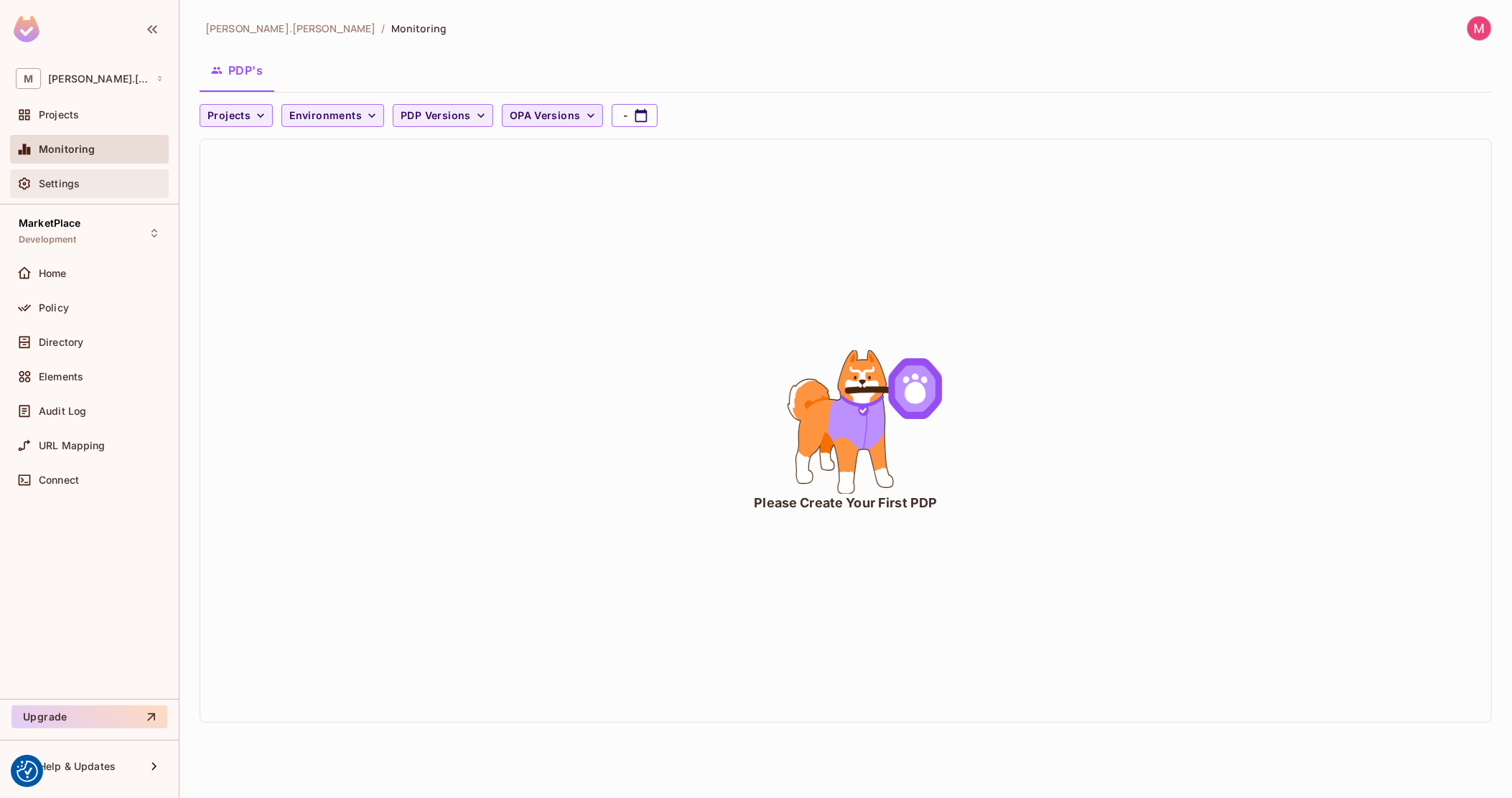
click at [94, 190] on div "Settings" at bounding box center [89, 184] width 148 height 18
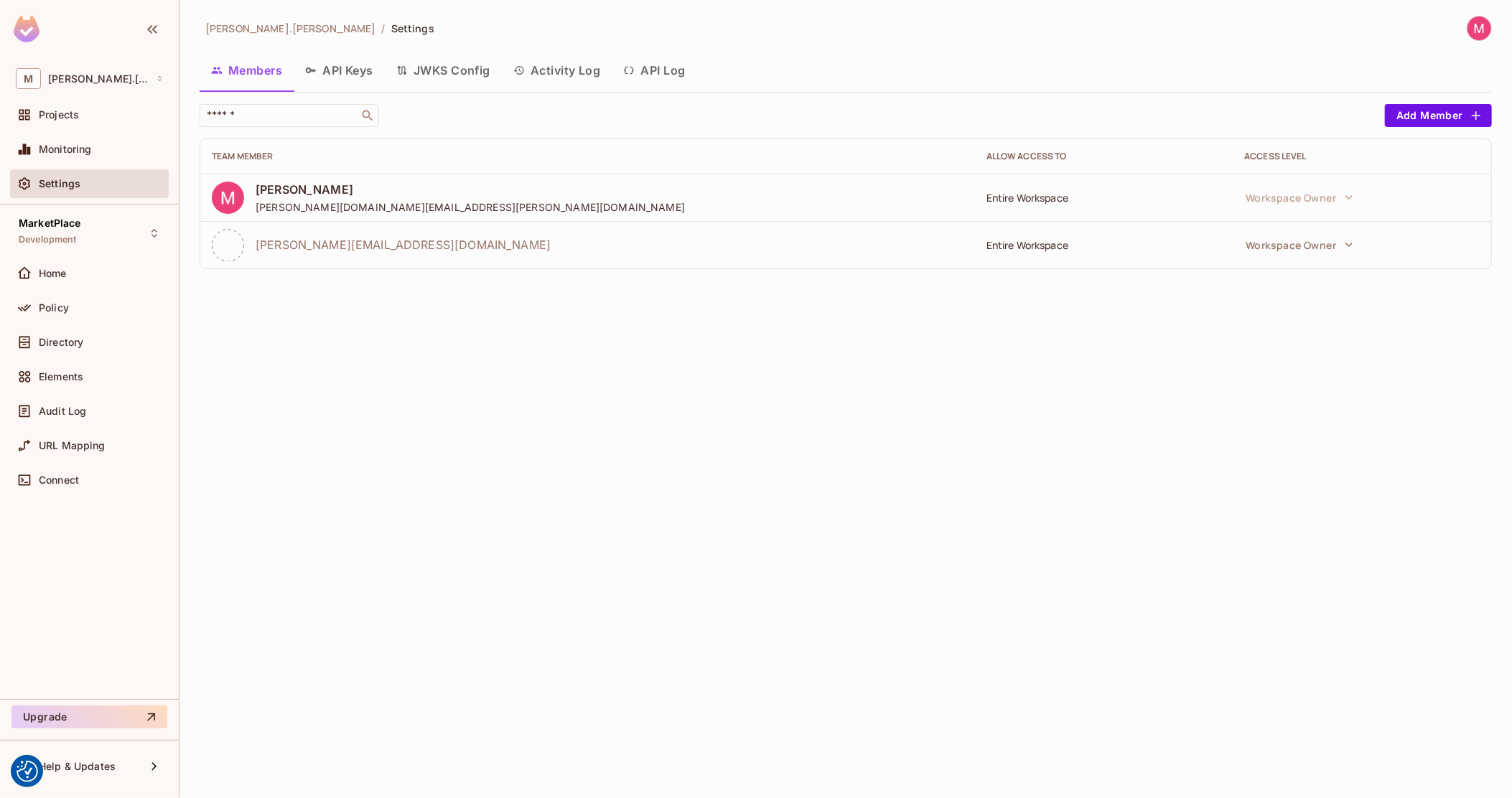
click at [553, 66] on button "Activity Log" at bounding box center [557, 70] width 110 height 36
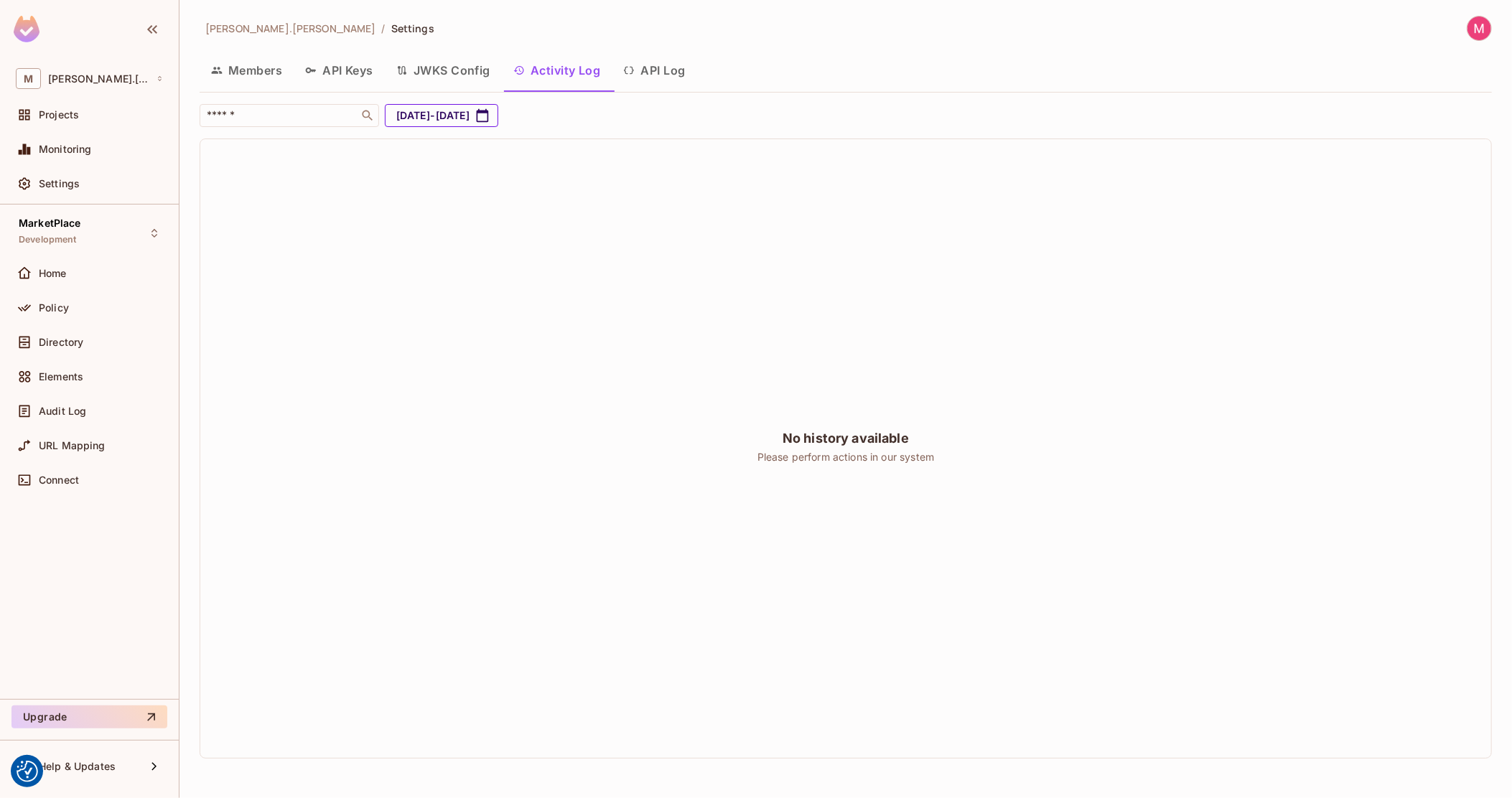
click at [494, 118] on button "[DATE] - [DATE]" at bounding box center [442, 115] width 113 height 23
select select "*"
select select "****"
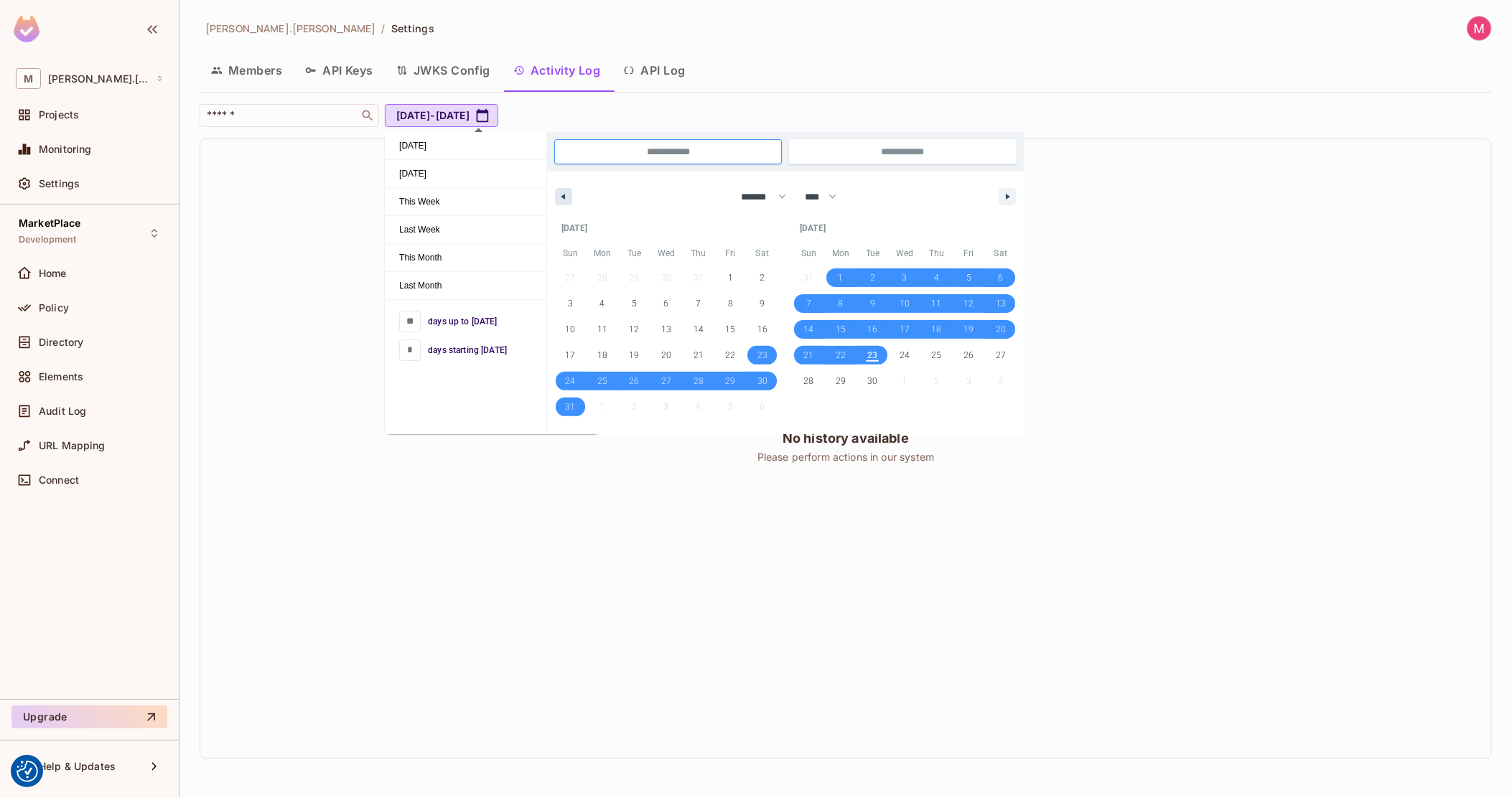
click at [570, 202] on button "button" at bounding box center [563, 197] width 18 height 18
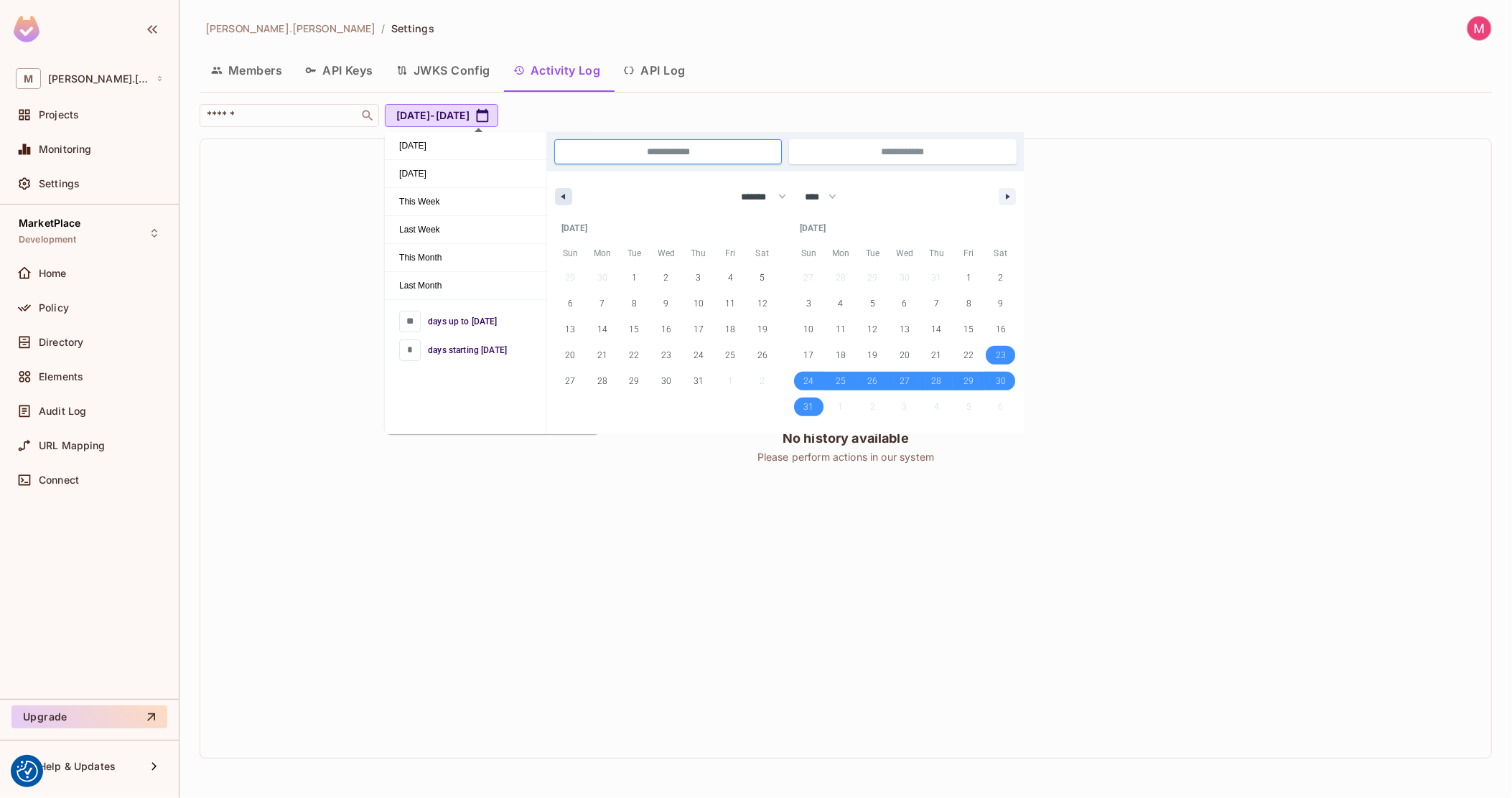
click at [570, 202] on button "button" at bounding box center [563, 197] width 18 height 18
select select "*"
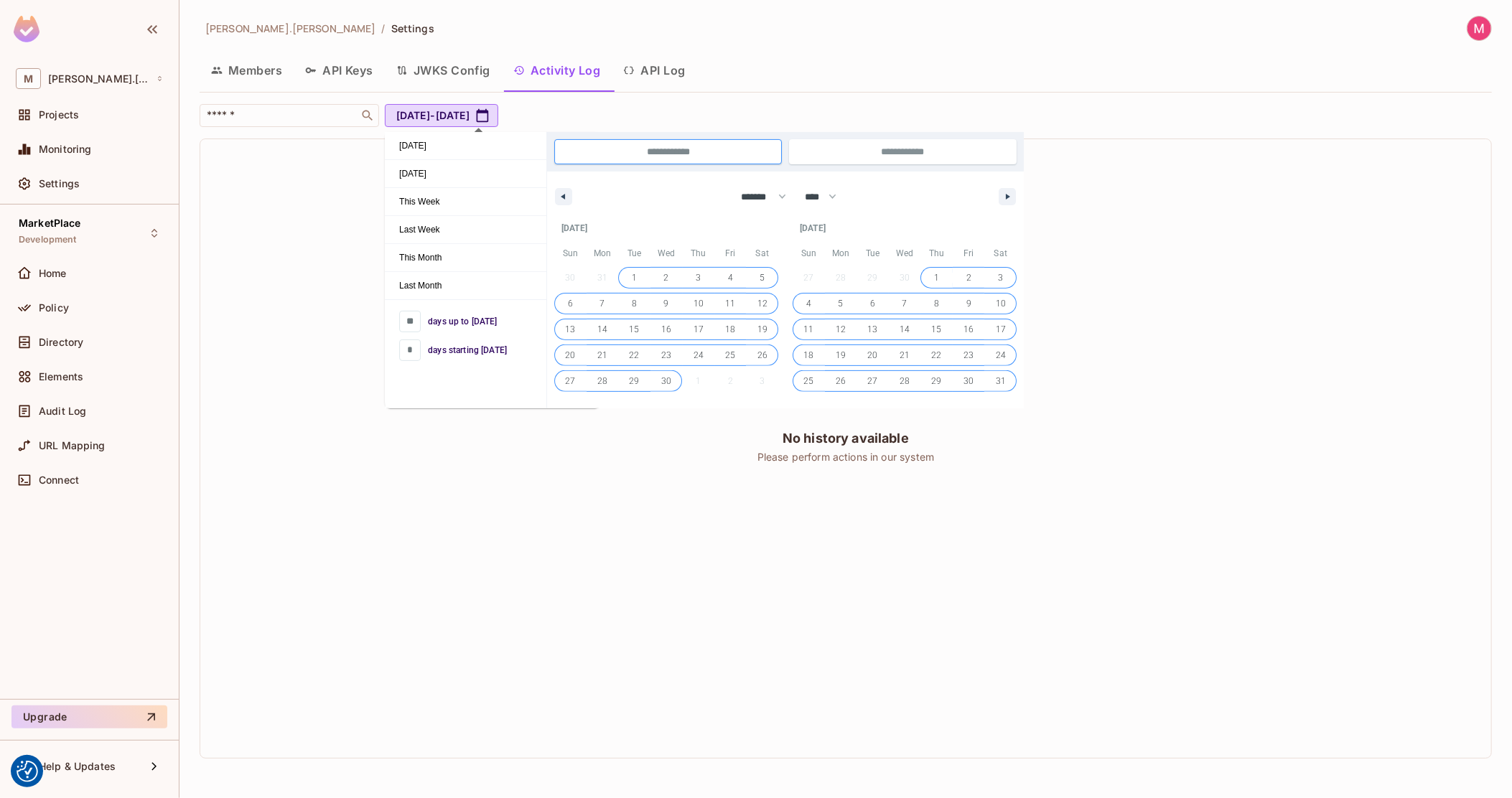
click at [632, 283] on span "1" at bounding box center [634, 277] width 5 height 26
type input "***"
type input "**********"
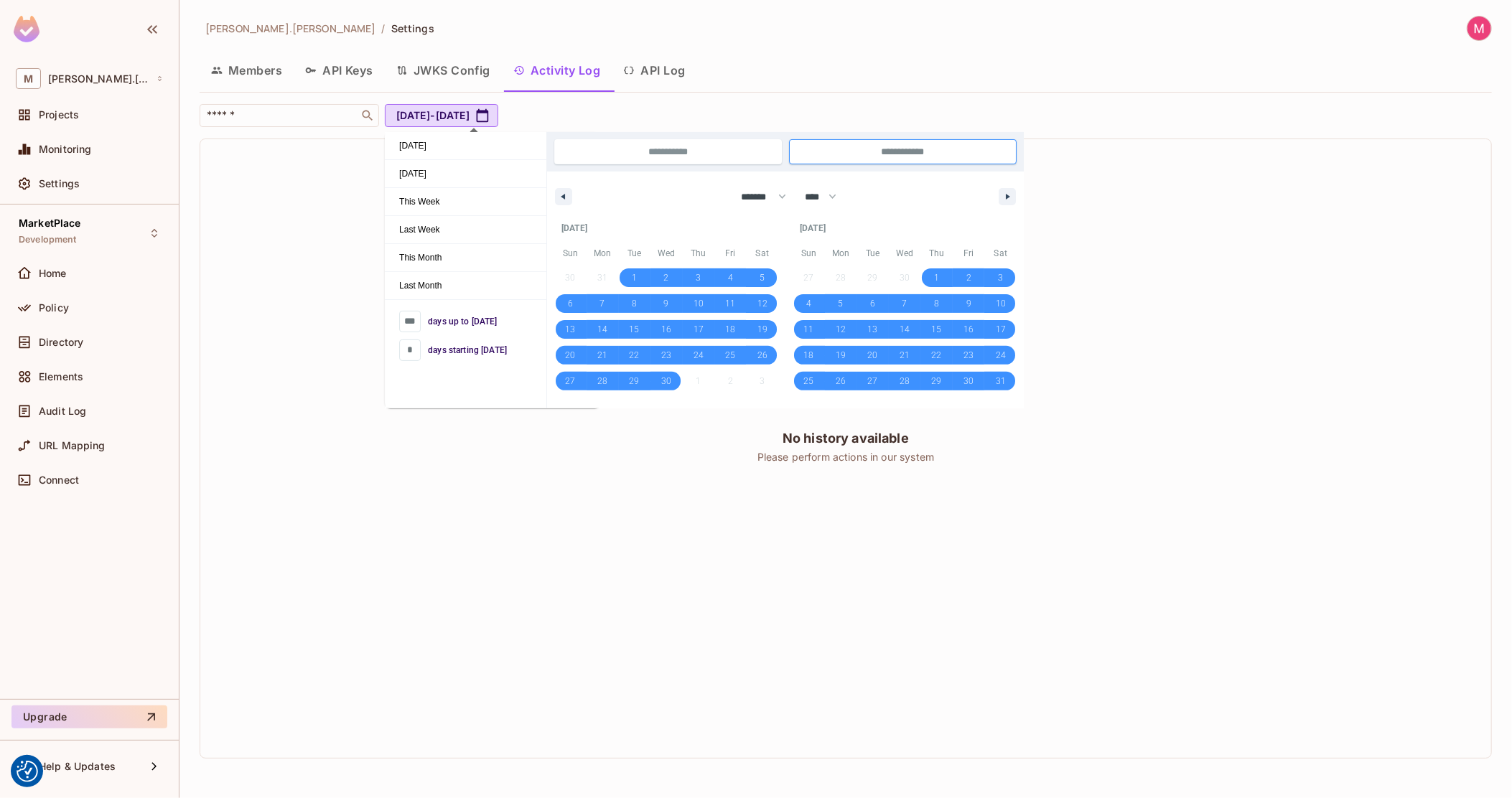
click at [557, 496] on div "No history available Please perform actions in our system" at bounding box center [846, 448] width 1291 height 619
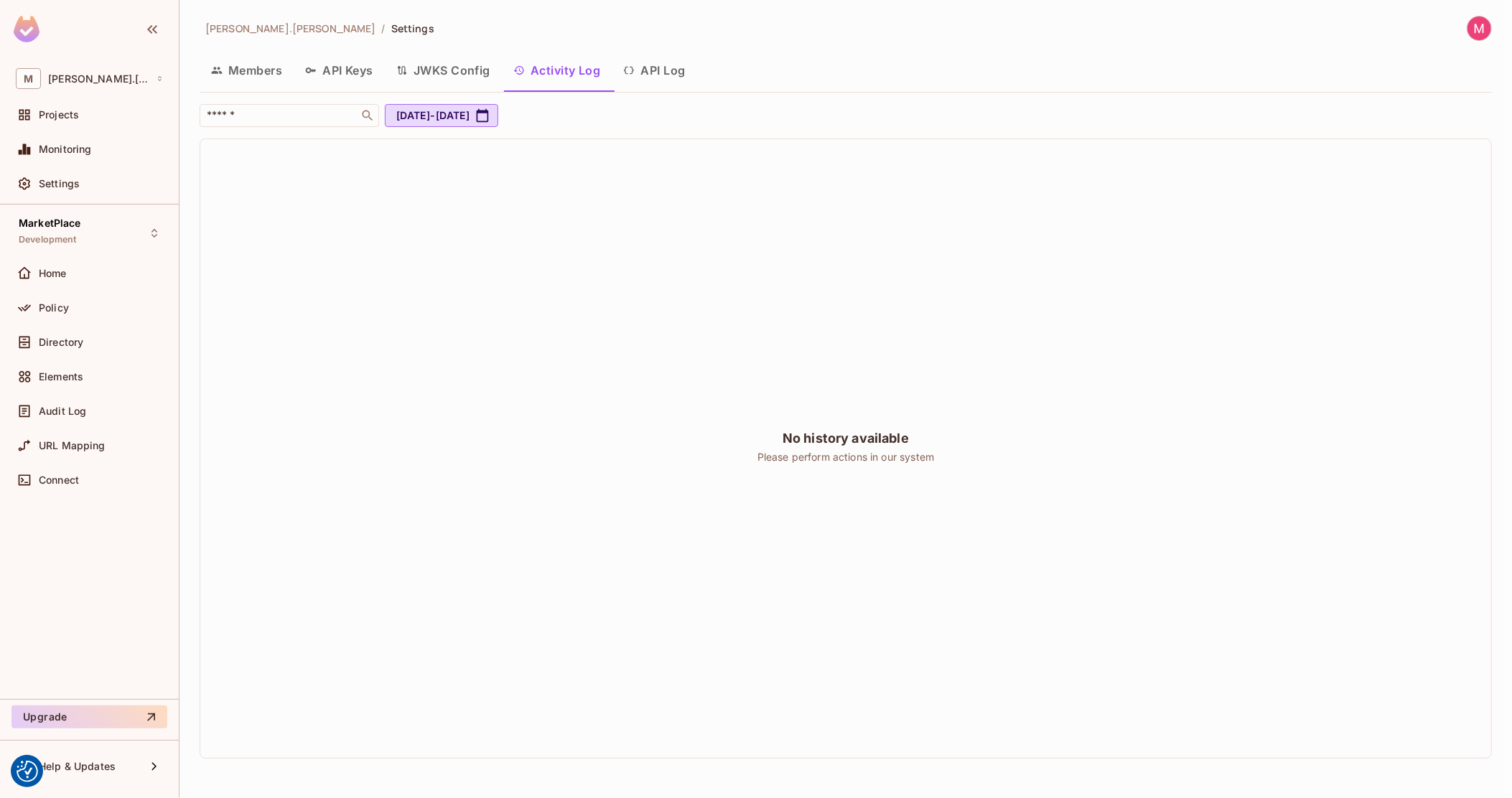
click at [878, 439] on div "No history available" at bounding box center [846, 438] width 126 height 18
drag, startPoint x: 743, startPoint y: 129, endPoint x: 690, endPoint y: 315, distance: 193.4
click at [781, 432] on div "No history available Please perform actions in our system" at bounding box center [846, 448] width 359 height 55
drag, startPoint x: 781, startPoint y: 432, endPoint x: 933, endPoint y: 434, distance: 152.0
click at [933, 434] on div "No history available Please perform actions in our system" at bounding box center [846, 448] width 359 height 55
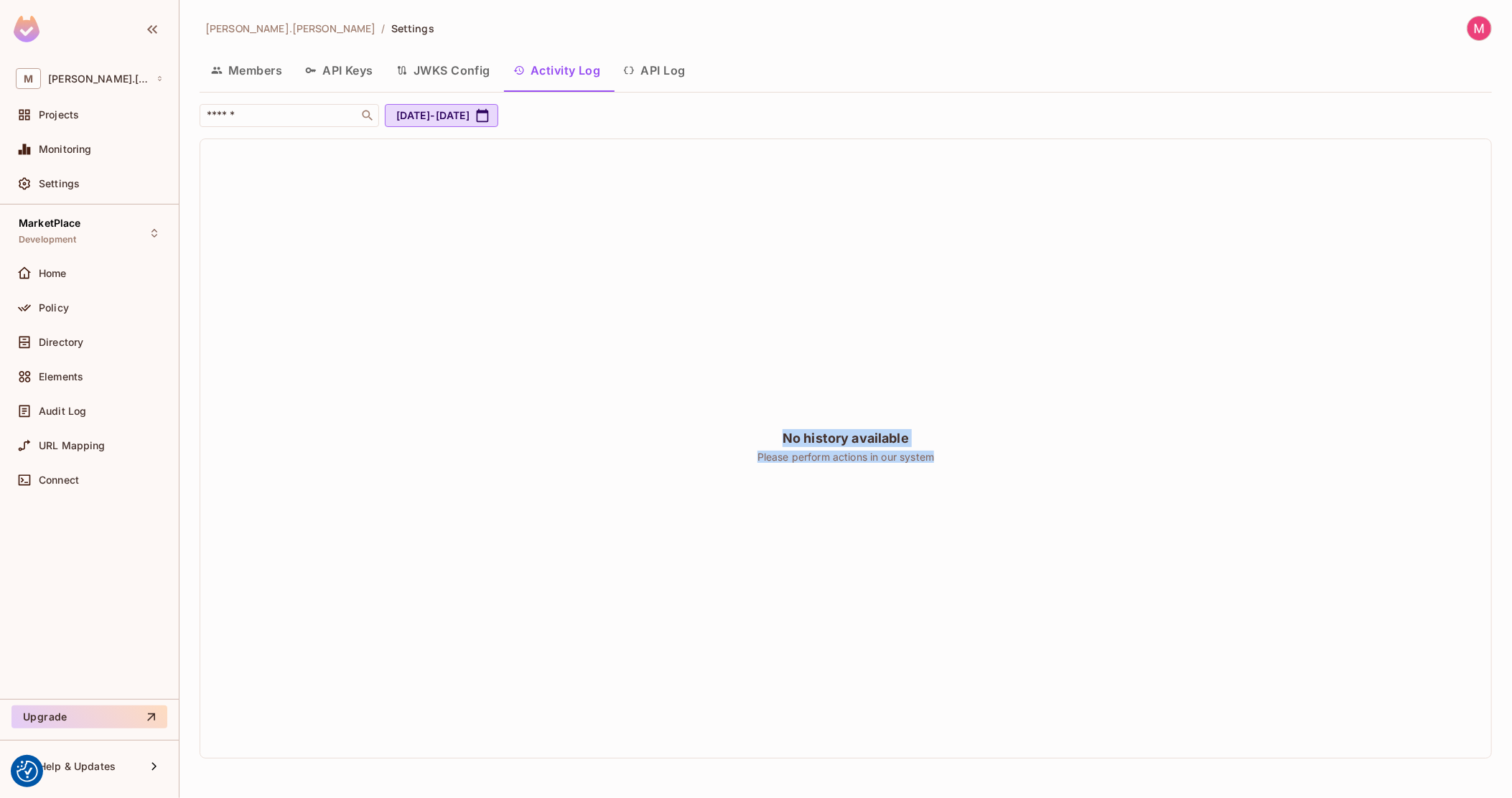
click at [933, 434] on div "No history available Please perform actions in our system" at bounding box center [846, 448] width 359 height 55
drag, startPoint x: 943, startPoint y: 454, endPoint x: 787, endPoint y: 438, distance: 156.8
click at [787, 438] on div "No history available Please perform actions in our system" at bounding box center [846, 448] width 359 height 55
click at [786, 438] on div "No history available" at bounding box center [846, 438] width 126 height 18
drag, startPoint x: 786, startPoint y: 438, endPoint x: 955, endPoint y: 432, distance: 169.1
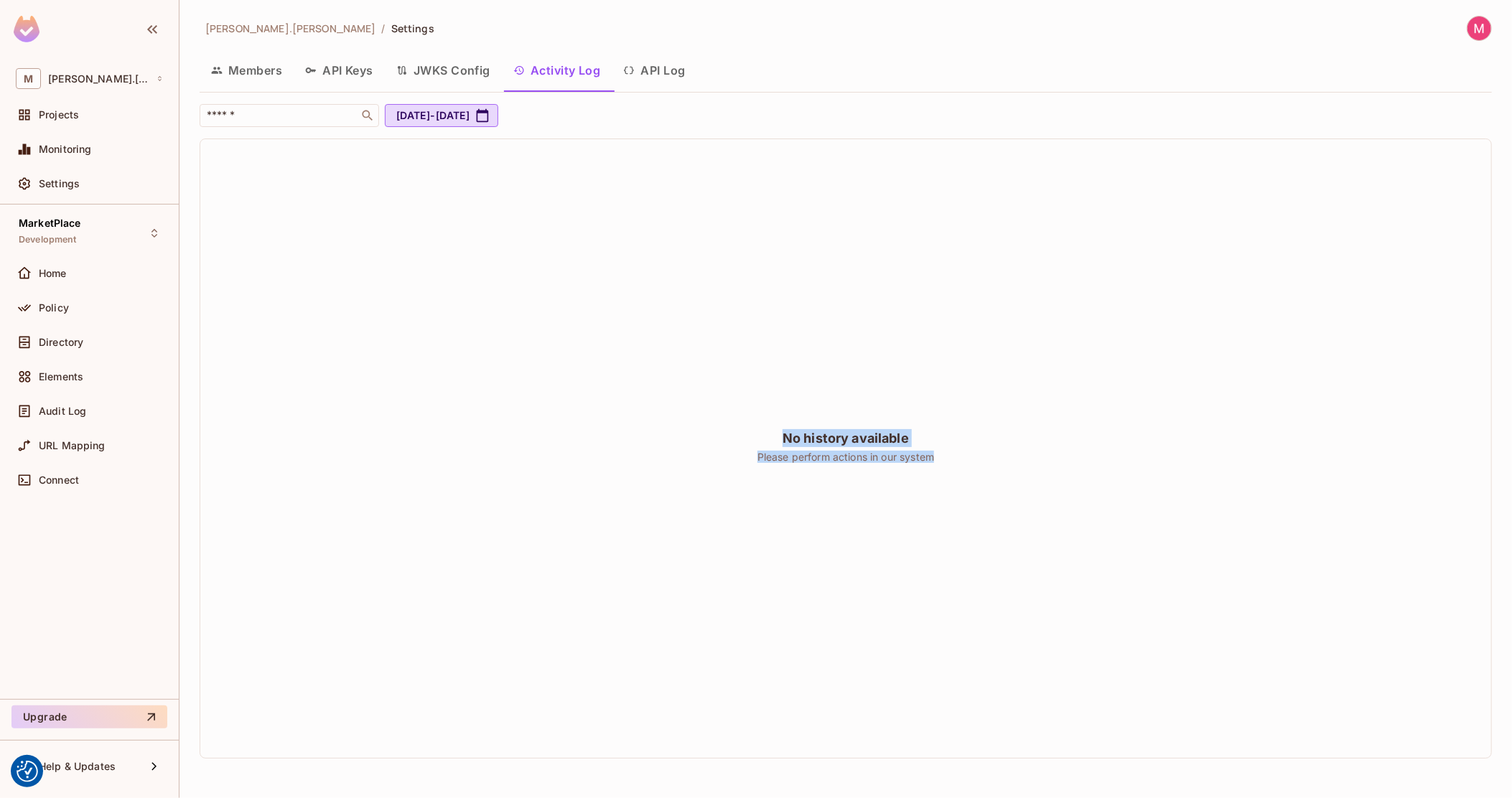
click at [955, 432] on div "No history available Please perform actions in our system" at bounding box center [846, 448] width 359 height 55
click at [961, 430] on div "No history available Please perform actions in our system" at bounding box center [846, 448] width 359 height 55
